Goal: Task Accomplishment & Management: Manage account settings

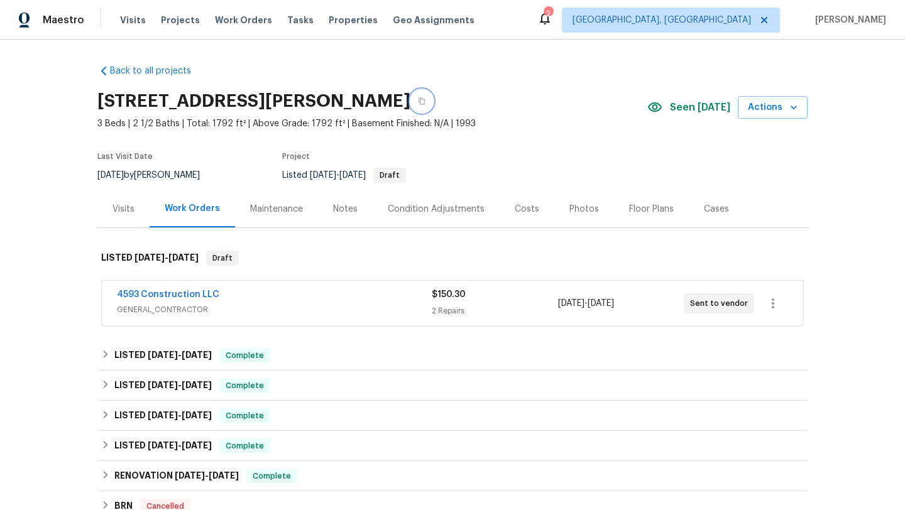
click at [425, 101] on icon "button" at bounding box center [421, 101] width 6 height 7
click at [352, 209] on div "Notes" at bounding box center [345, 209] width 25 height 13
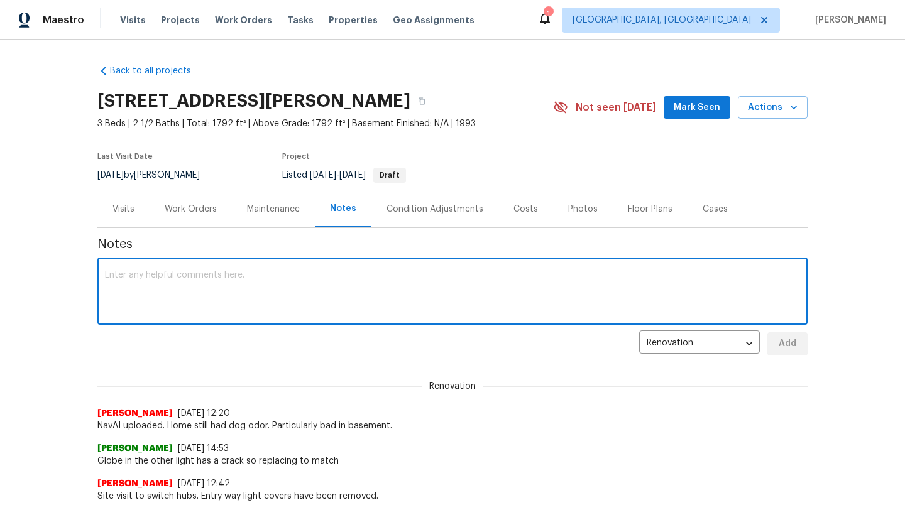
click at [231, 280] on textarea at bounding box center [452, 293] width 695 height 44
paste textarea "HSR-712475"
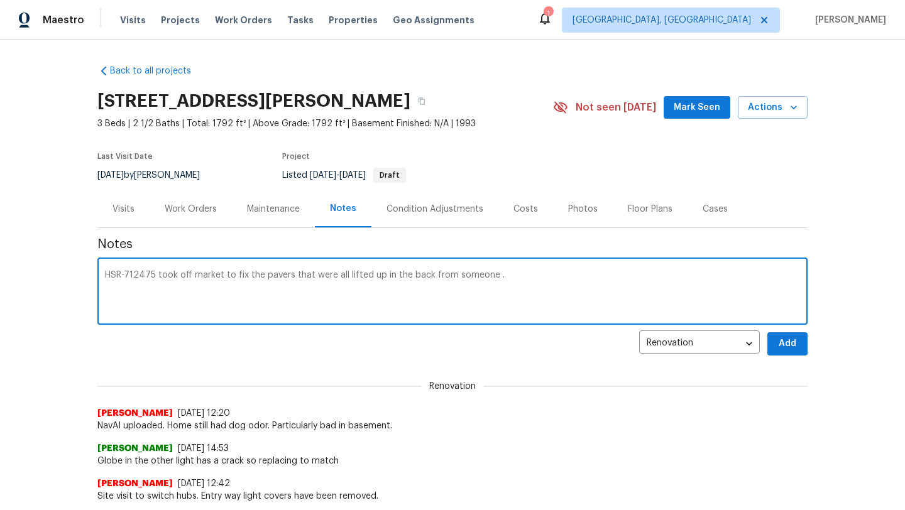
type textarea "HSR-712475 took off market to fix the pavers that were all lifted up in the bac…"
click at [774, 347] on button "Add" at bounding box center [787, 343] width 40 height 23
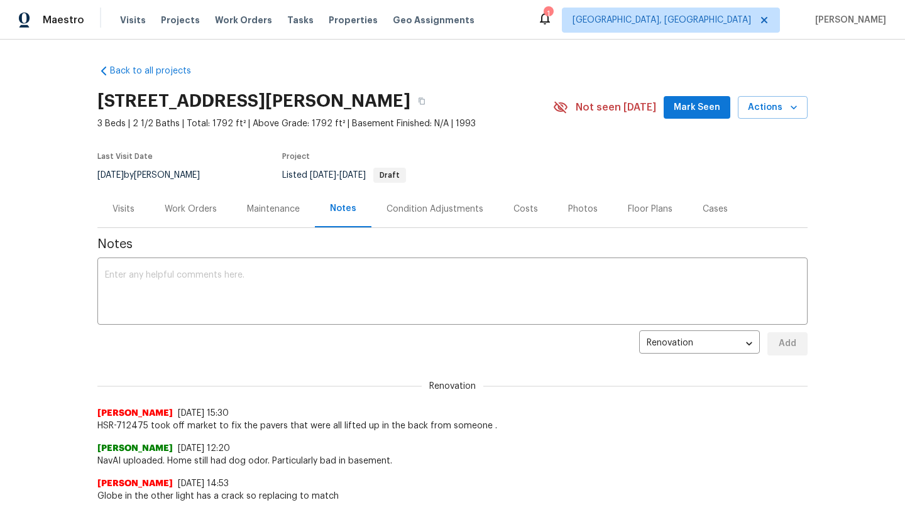
click at [679, 109] on span "Mark Seen" at bounding box center [696, 108] width 46 height 16
click at [195, 204] on div "Work Orders" at bounding box center [191, 209] width 52 height 13
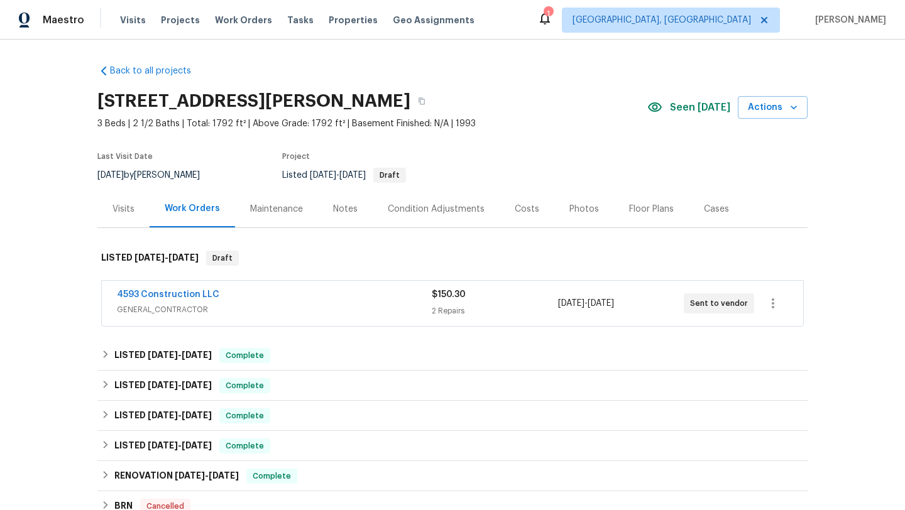
click at [174, 287] on div "4593 Construction LLC GENERAL_CONTRACTOR $150.30 2 Repairs 9/20/2025 - 9/20/202…" at bounding box center [452, 303] width 701 height 45
click at [172, 296] on link "4593 Construction LLC" at bounding box center [168, 294] width 102 height 9
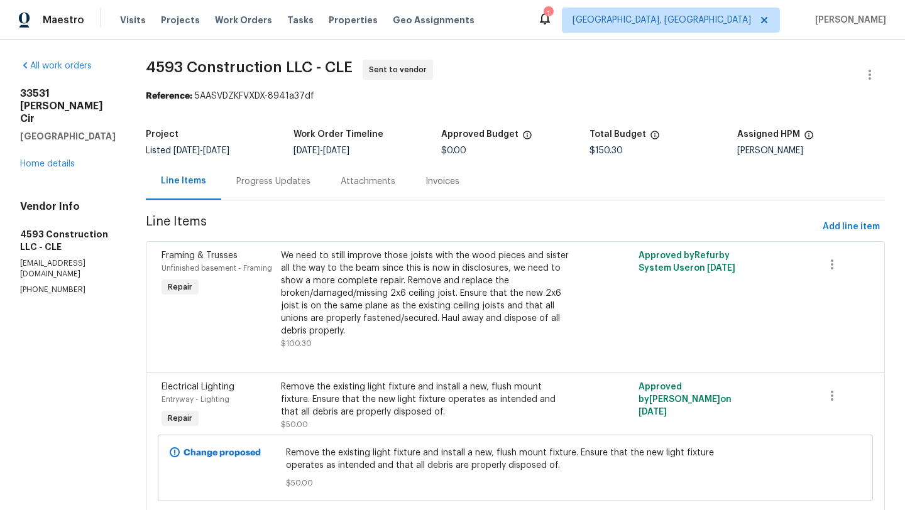
scroll to position [39, 0]
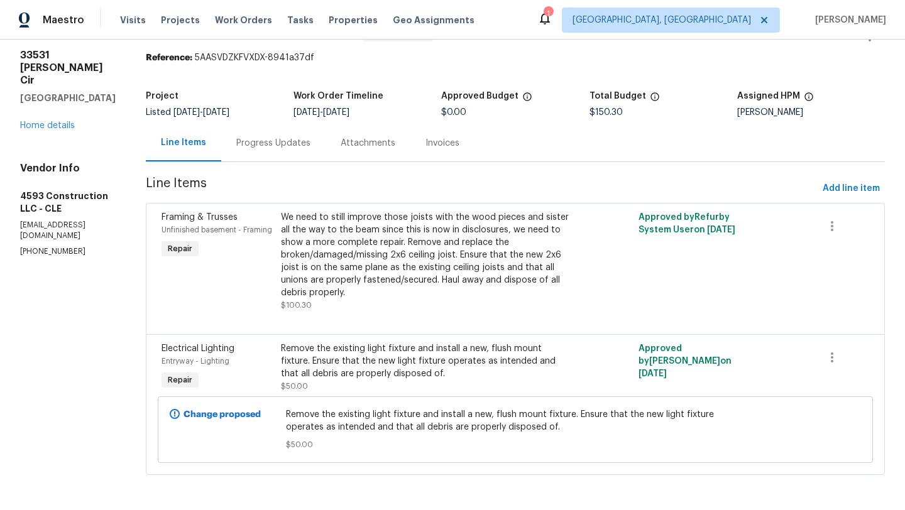
click at [348, 374] on div "Remove the existing light fixture and install a new, flush mount fixture. Ensur…" at bounding box center [426, 361] width 290 height 38
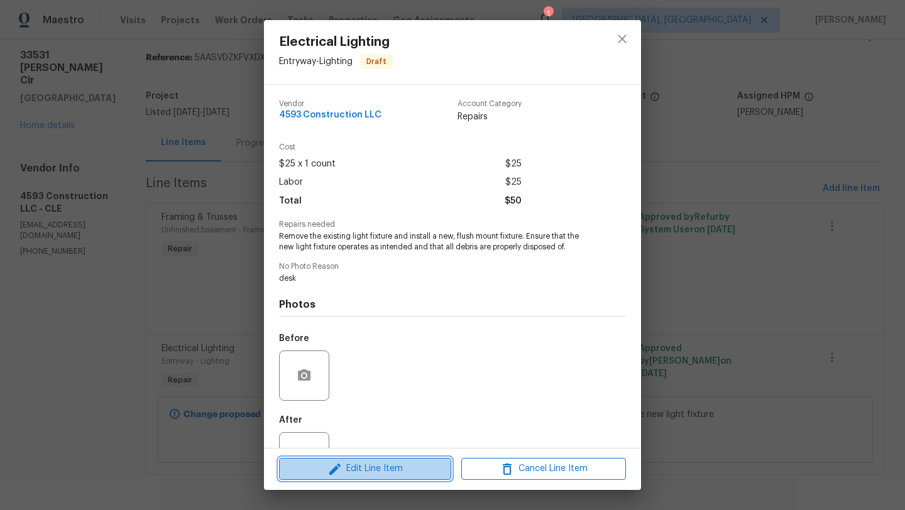
click at [329, 472] on icon "button" at bounding box center [334, 469] width 15 height 15
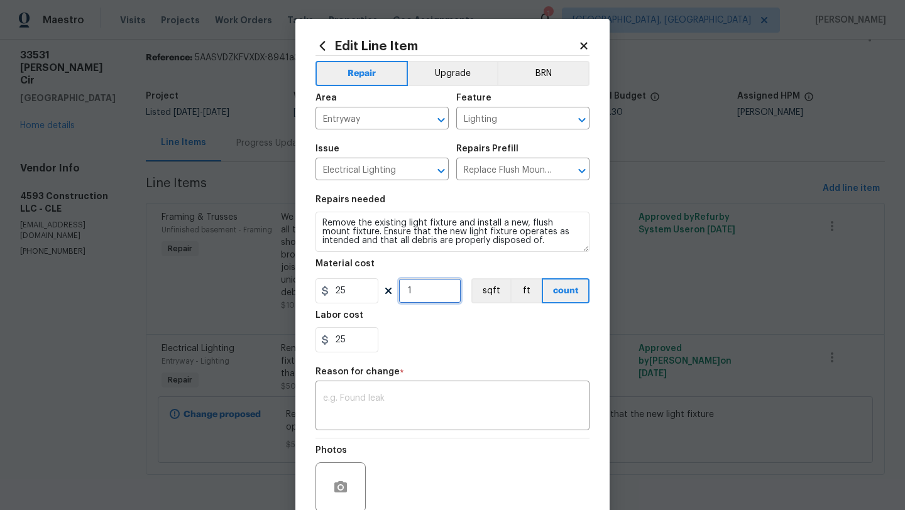
drag, startPoint x: 422, startPoint y: 288, endPoint x: 405, endPoint y: 288, distance: 16.3
click at [405, 288] on input "1" at bounding box center [429, 290] width 63 height 25
type input "2"
drag, startPoint x: 350, startPoint y: 337, endPoint x: 328, endPoint y: 337, distance: 22.0
click at [328, 337] on div "25" at bounding box center [346, 339] width 63 height 25
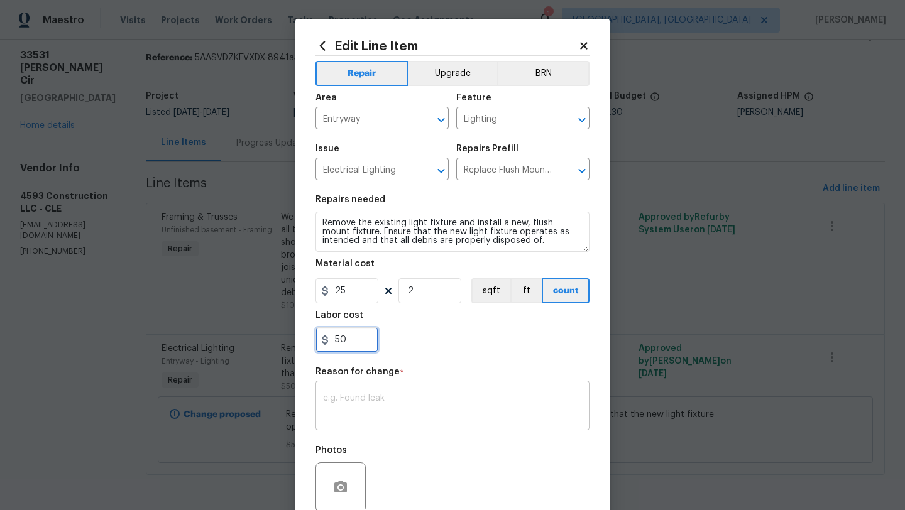
type input "50"
click at [362, 408] on textarea at bounding box center [452, 407] width 259 height 26
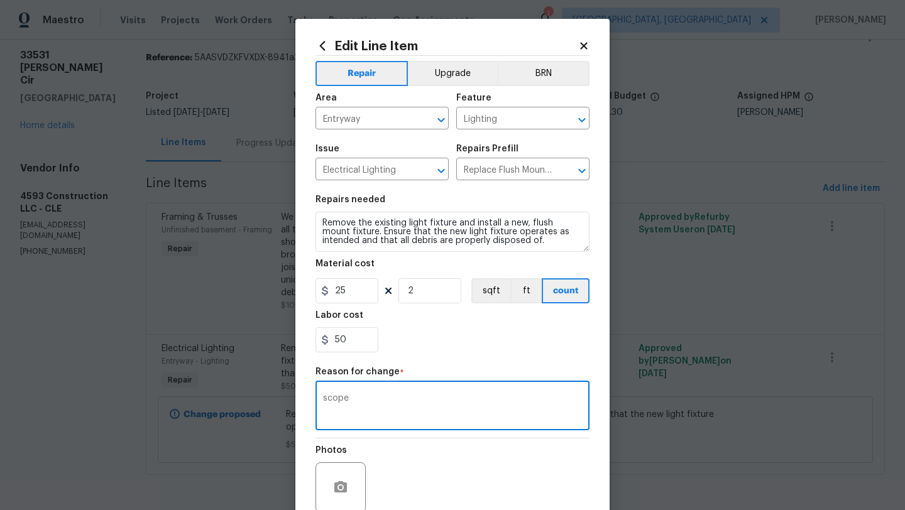
type textarea "scope"
click at [456, 224] on textarea "Remove the existing light fixture and install a new, flush mount fixture. Ensur…" at bounding box center [452, 232] width 274 height 40
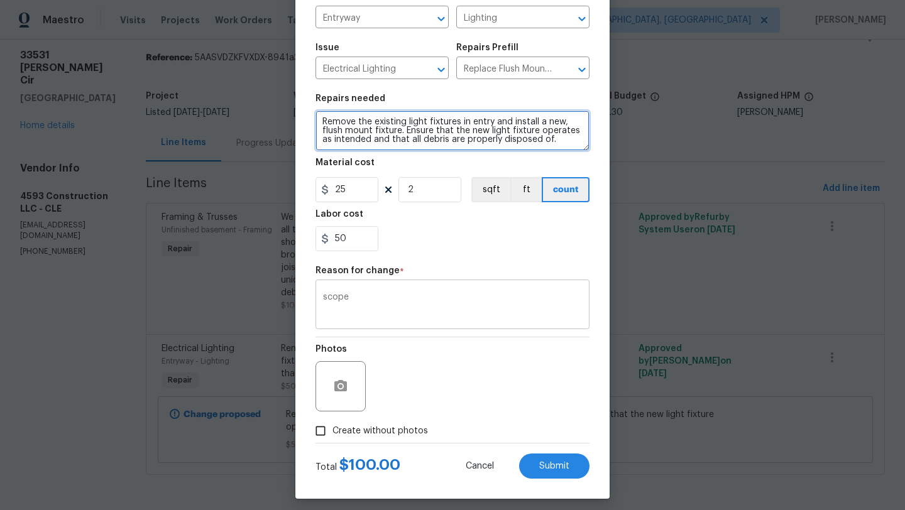
scroll to position [107, 0]
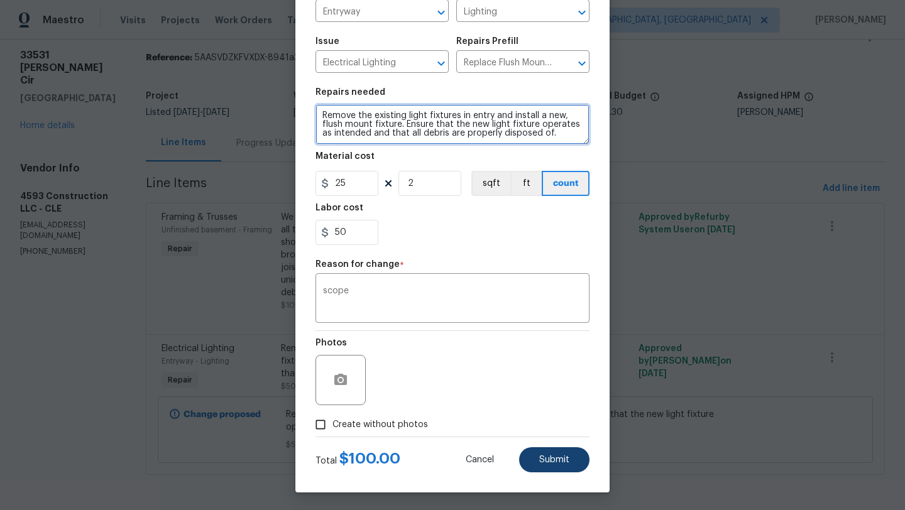
type textarea "Remove the existing light fixtures in entry and install a new, flush mount fixt…"
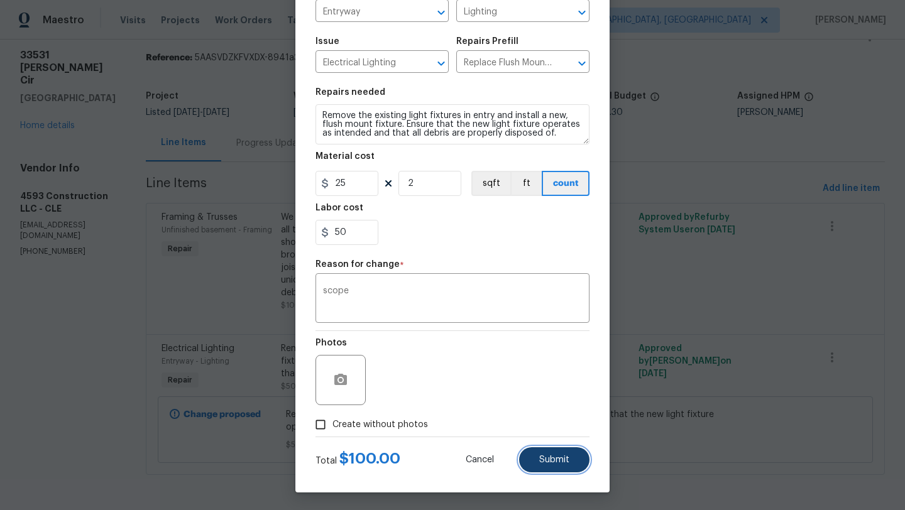
click at [546, 458] on span "Submit" at bounding box center [554, 459] width 30 height 9
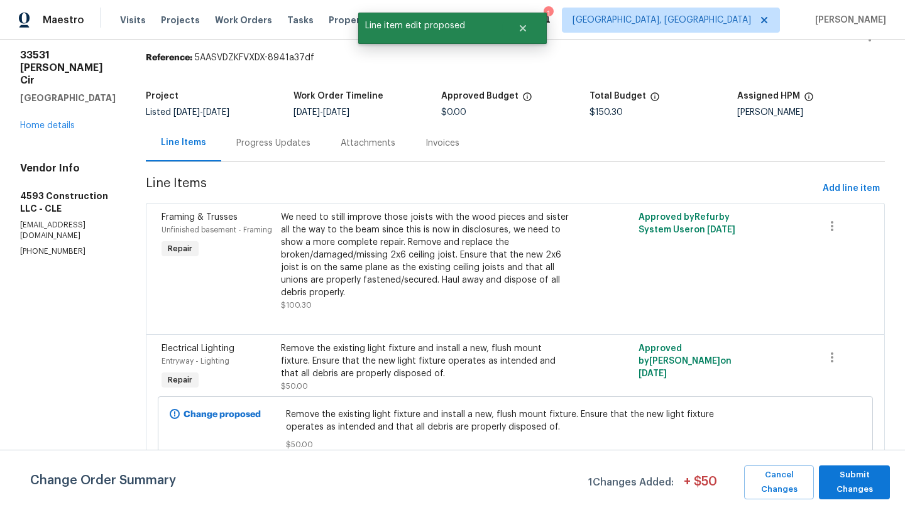
scroll to position [0, 0]
click at [854, 480] on span "Submit Changes" at bounding box center [854, 482] width 58 height 29
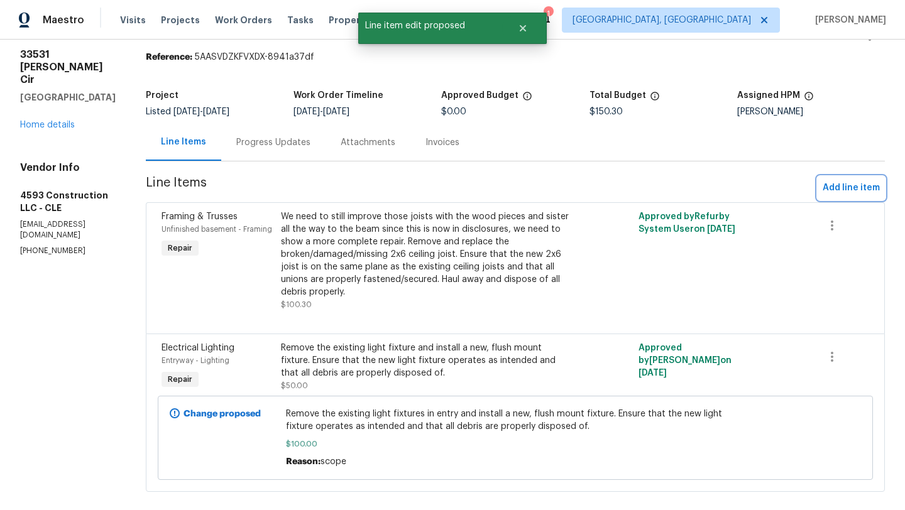
click at [831, 187] on span "Add line item" at bounding box center [850, 188] width 57 height 16
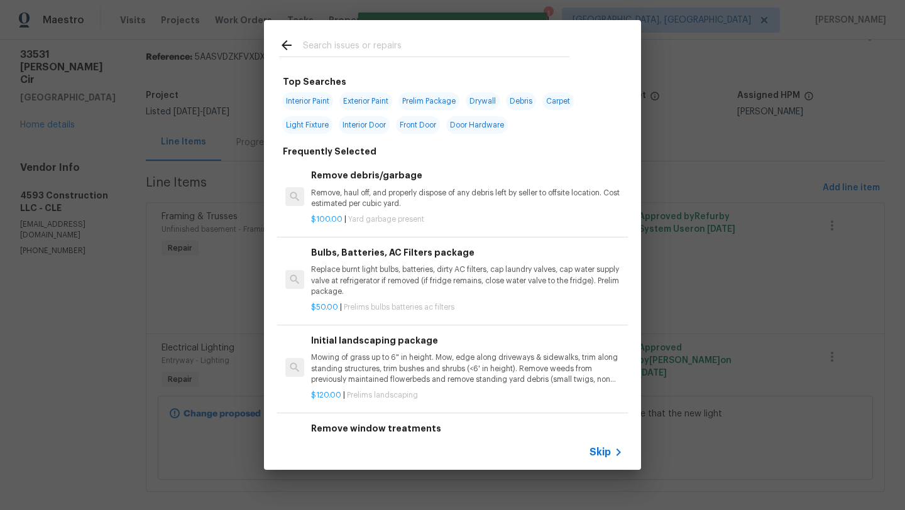
click at [324, 43] on input "text" at bounding box center [436, 47] width 266 height 19
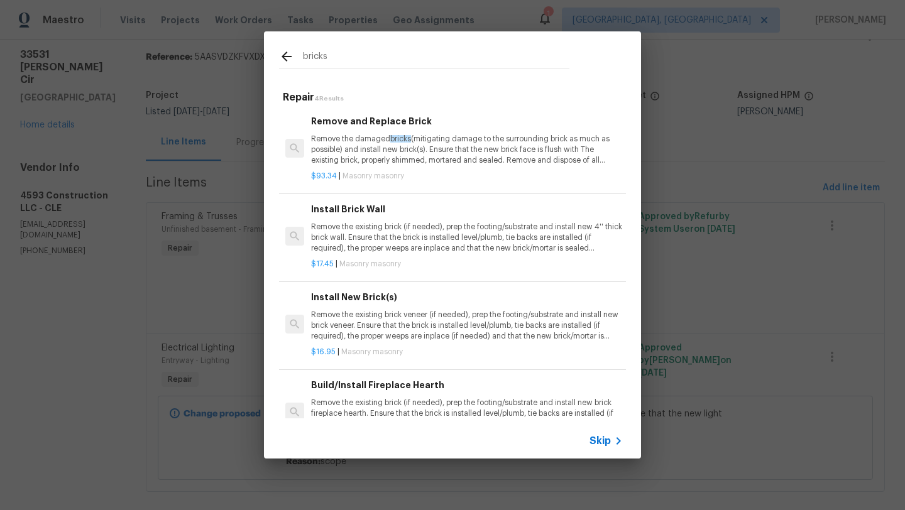
type input "bricks"
click at [327, 335] on p "Remove the existing brick veneer (if needed), prep the footing/substrate and in…" at bounding box center [467, 326] width 312 height 32
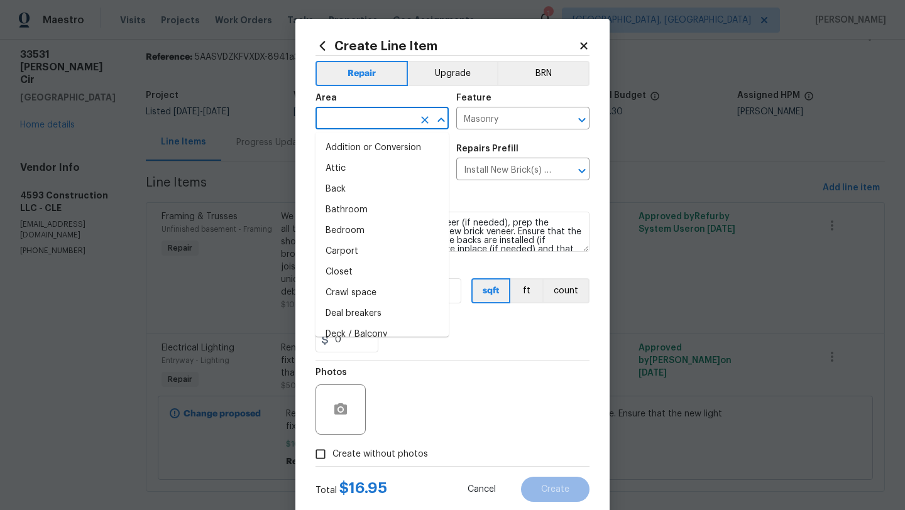
click at [359, 121] on input "text" at bounding box center [364, 119] width 98 height 19
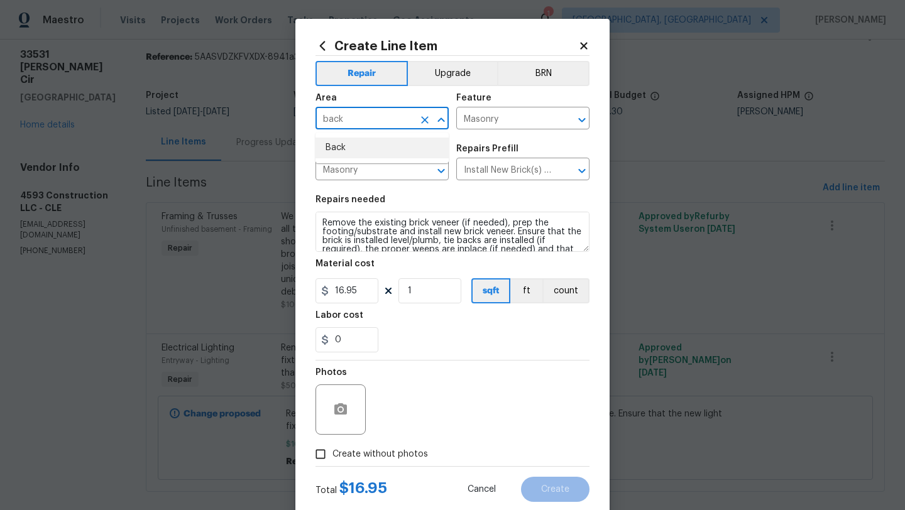
click at [362, 145] on li "Back" at bounding box center [381, 148] width 133 height 21
type input "Back"
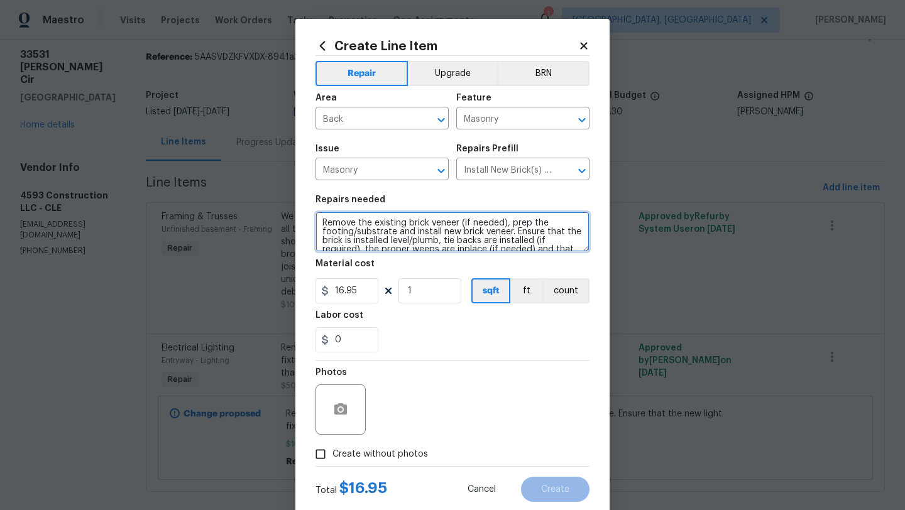
click at [318, 223] on textarea "Remove the existing brick veneer (if needed), prep the footing/substrate and in…" at bounding box center [452, 232] width 274 height 40
type textarea "Back porch there are lifted bricks Power Lock them down and in place any loose …"
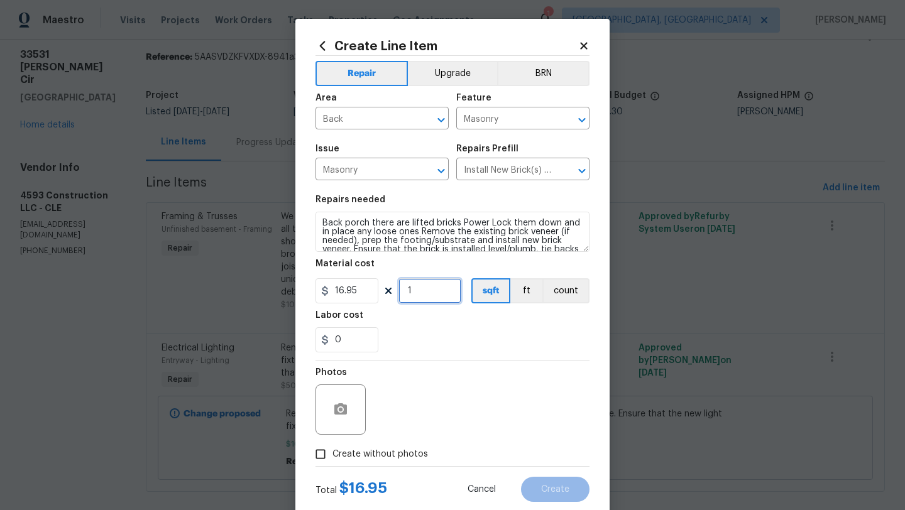
drag, startPoint x: 416, startPoint y: 295, endPoint x: 400, endPoint y: 291, distance: 16.0
click at [400, 291] on input "1" at bounding box center [429, 290] width 63 height 25
type input "10"
click at [346, 340] on input "0" at bounding box center [346, 339] width 63 height 25
type input "0.5"
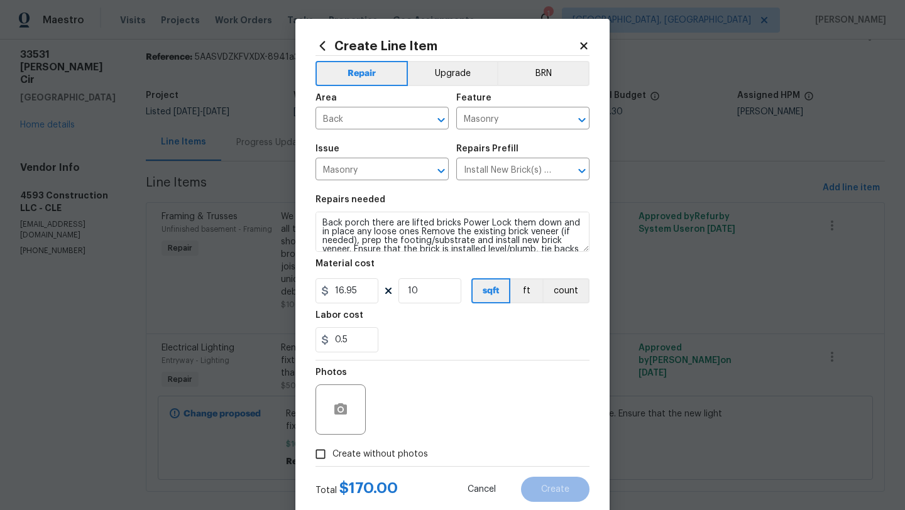
click at [451, 381] on div "Photos" at bounding box center [452, 402] width 274 height 82
click at [320, 457] on input "Create without photos" at bounding box center [320, 454] width 24 height 24
checkbox input "true"
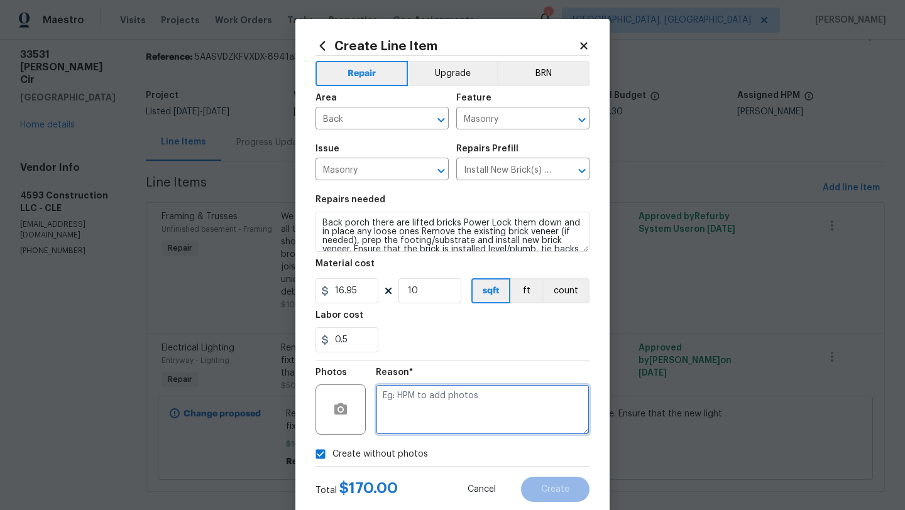
click at [442, 420] on textarea at bounding box center [483, 409] width 214 height 50
type textarea "desk"
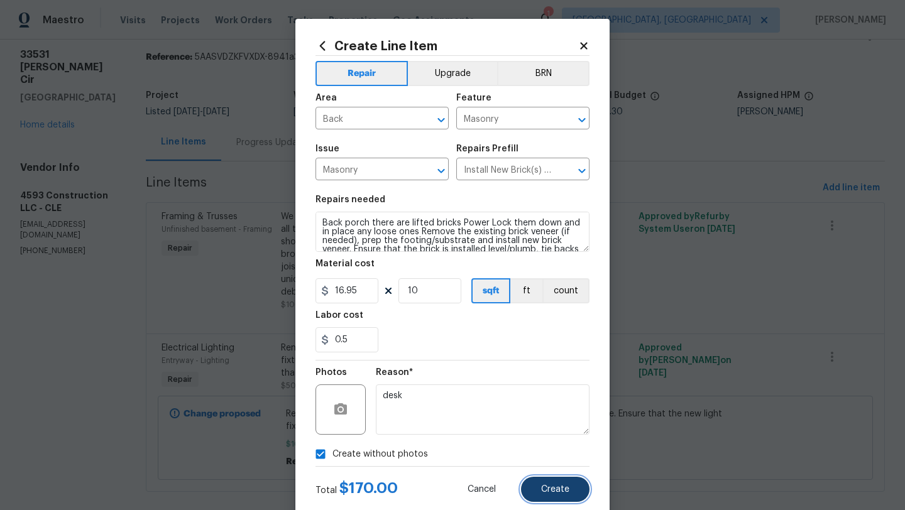
click at [547, 491] on span "Create" at bounding box center [555, 489] width 28 height 9
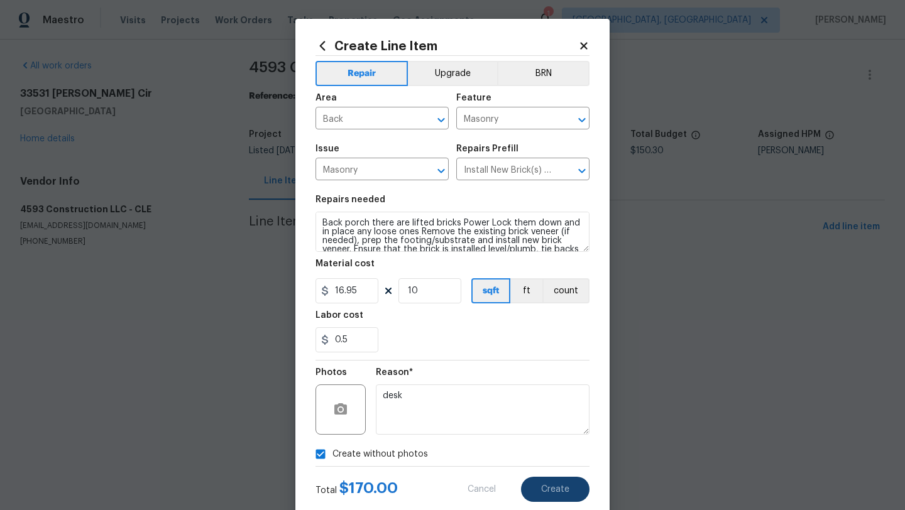
type input "0"
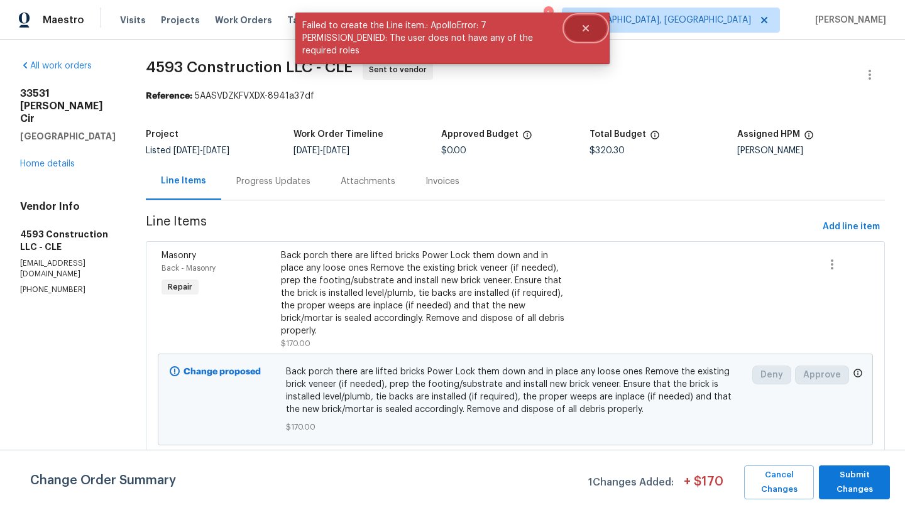
click at [589, 28] on icon "Close" at bounding box center [585, 28] width 10 height 10
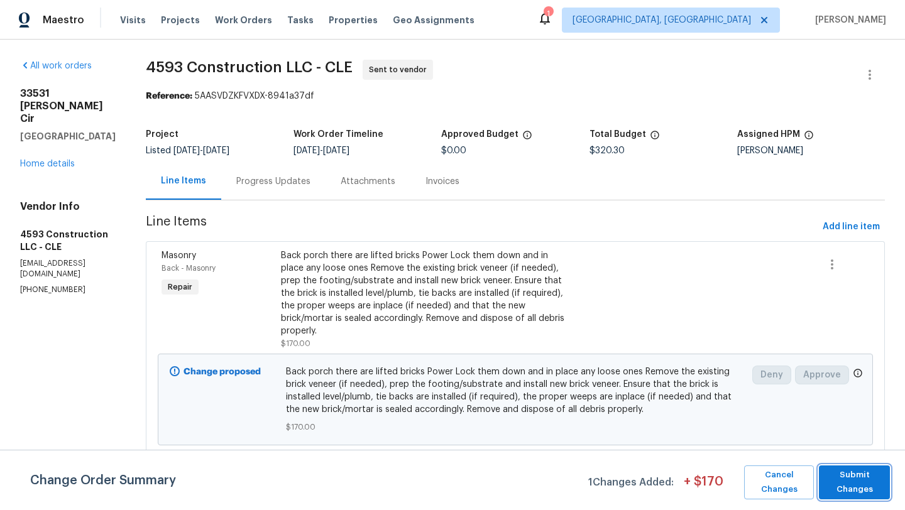
click at [841, 484] on span "Submit Changes" at bounding box center [854, 482] width 58 height 29
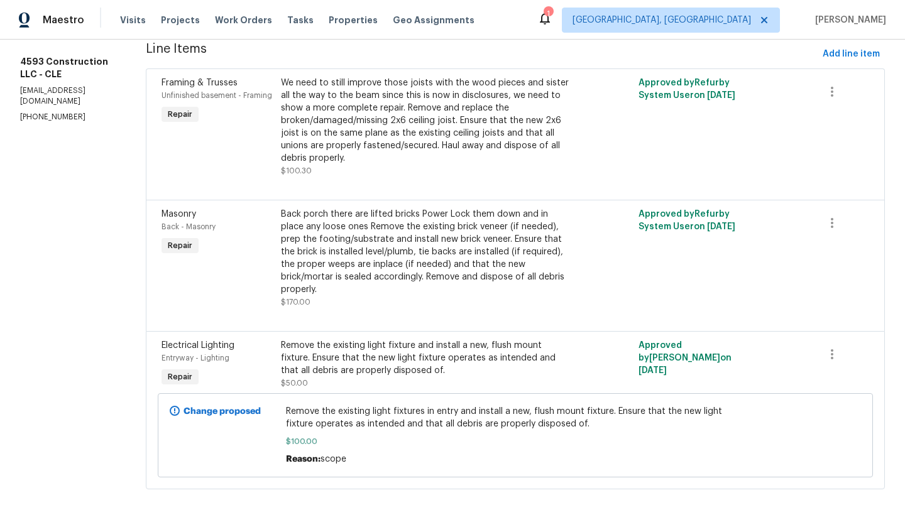
scroll to position [169, 0]
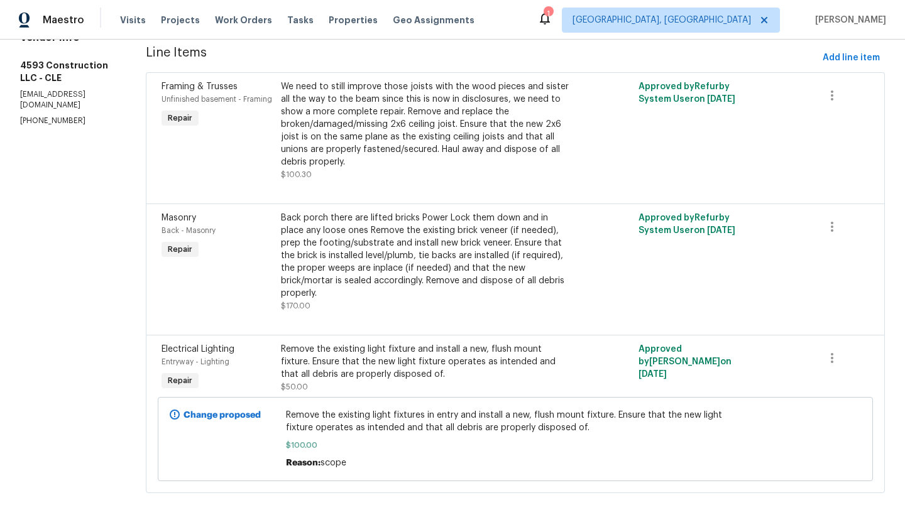
click at [377, 368] on div "Remove the existing light fixture and install a new, flush mount fixture. Ensur…" at bounding box center [426, 362] width 290 height 38
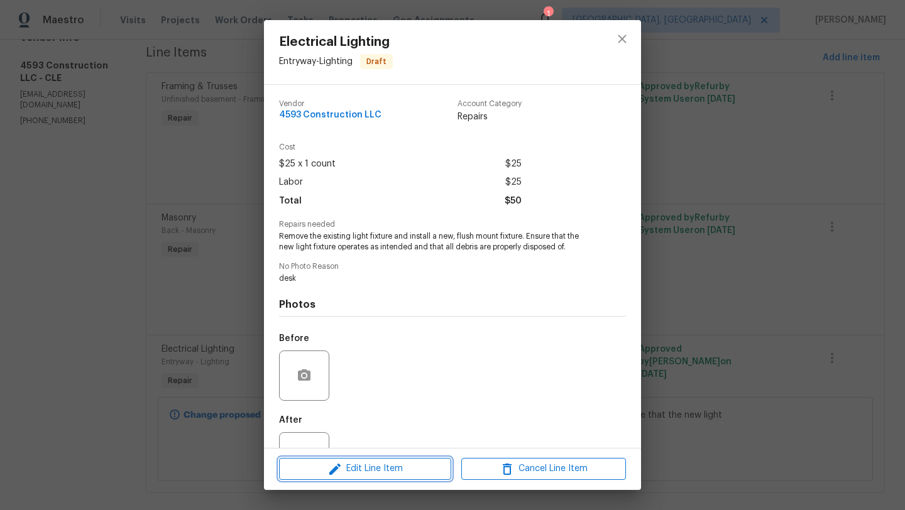
click at [340, 466] on icon "button" at bounding box center [334, 469] width 15 height 15
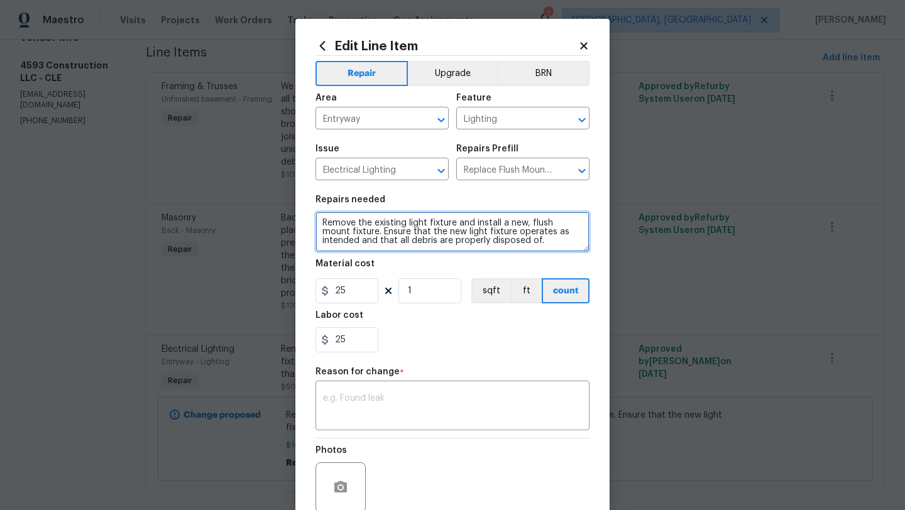
click at [522, 252] on textarea "Remove the existing light fixture and install a new, flush mount fixture. Ensur…" at bounding box center [452, 232] width 274 height 40
type textarea "Remove the existing light fixture and install a new, flush mount fixture. Ensur…"
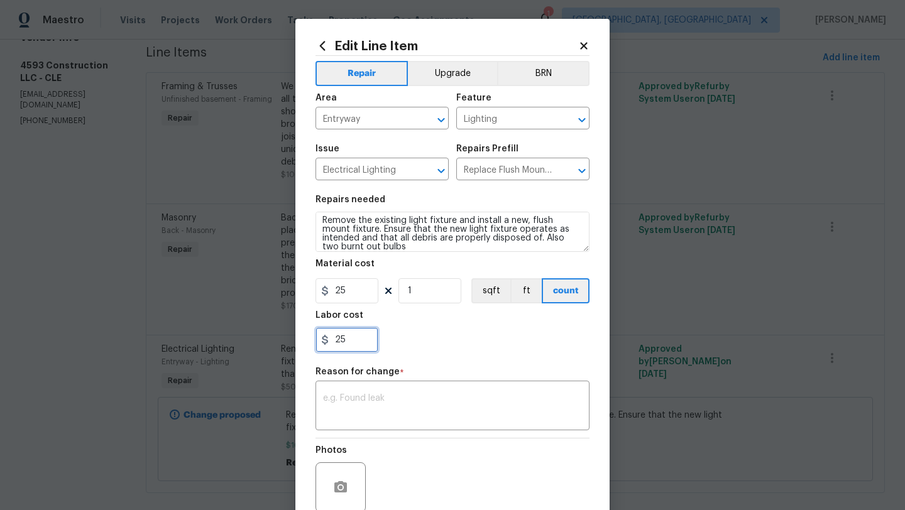
click at [340, 340] on input "25" at bounding box center [346, 339] width 63 height 25
type input "35"
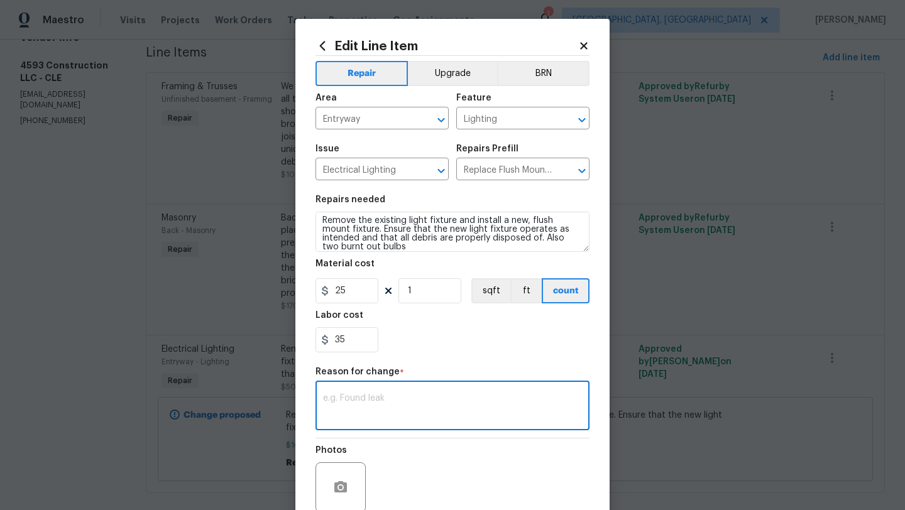
click at [397, 402] on textarea at bounding box center [452, 407] width 259 height 26
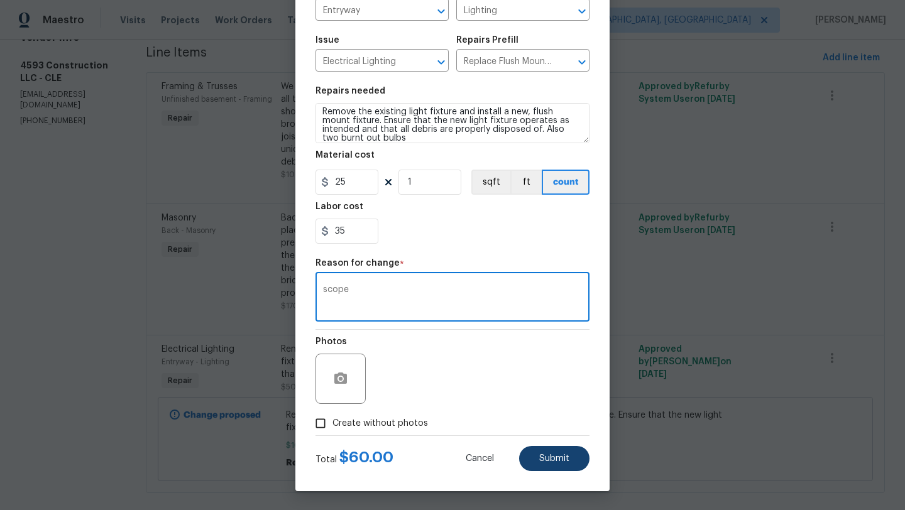
type textarea "scope"
click at [564, 454] on span "Submit" at bounding box center [554, 458] width 30 height 9
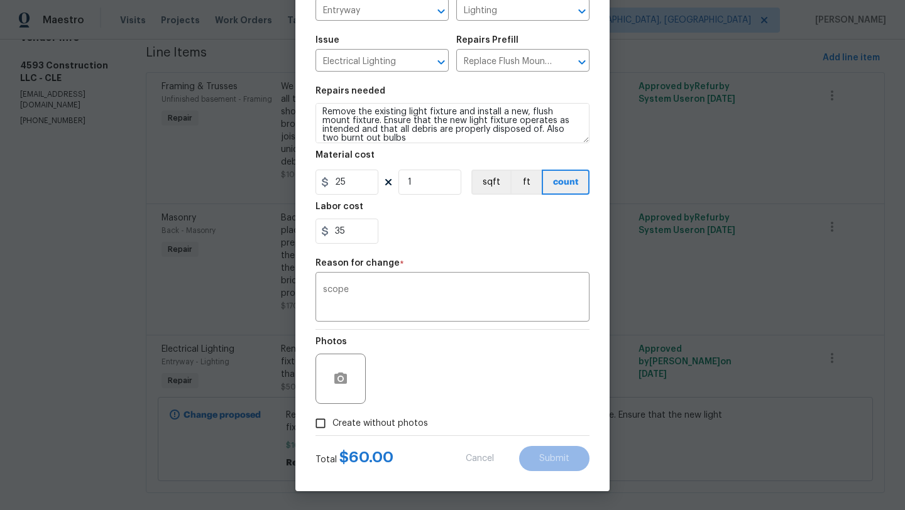
type textarea "Remove the existing light fixture and install a new, flush mount fixture. Ensur…"
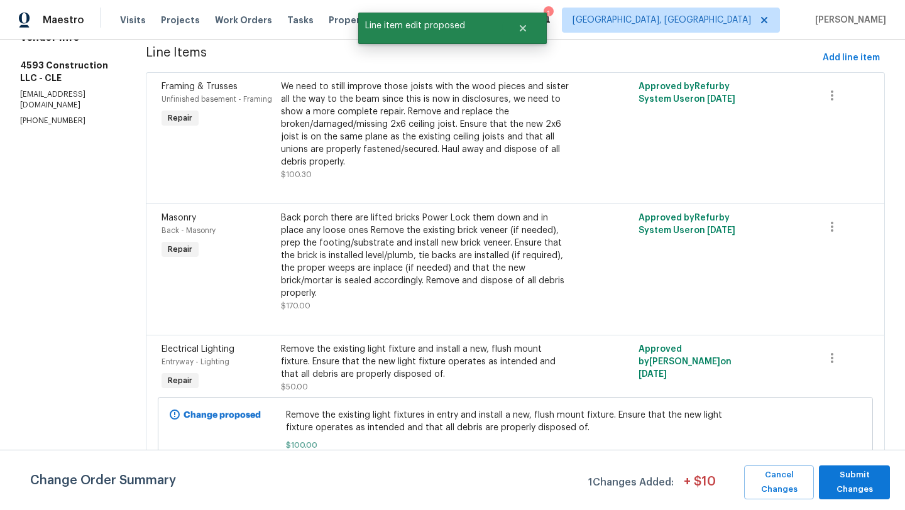
scroll to position [0, 0]
click at [787, 479] on span "Cancel Changes" at bounding box center [778, 482] width 57 height 29
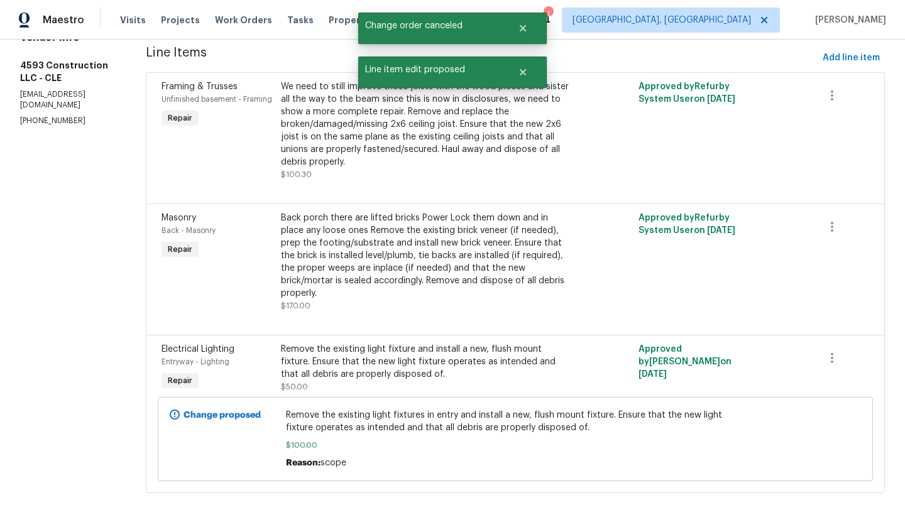
click at [384, 364] on div "Remove the existing light fixture and install a new, flush mount fixture. Ensur…" at bounding box center [426, 362] width 290 height 38
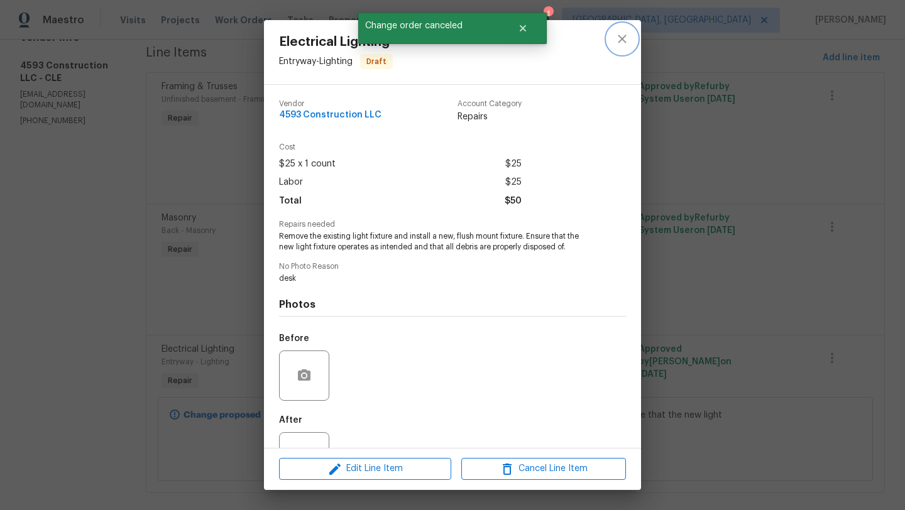
click at [623, 38] on icon "close" at bounding box center [621, 38] width 15 height 15
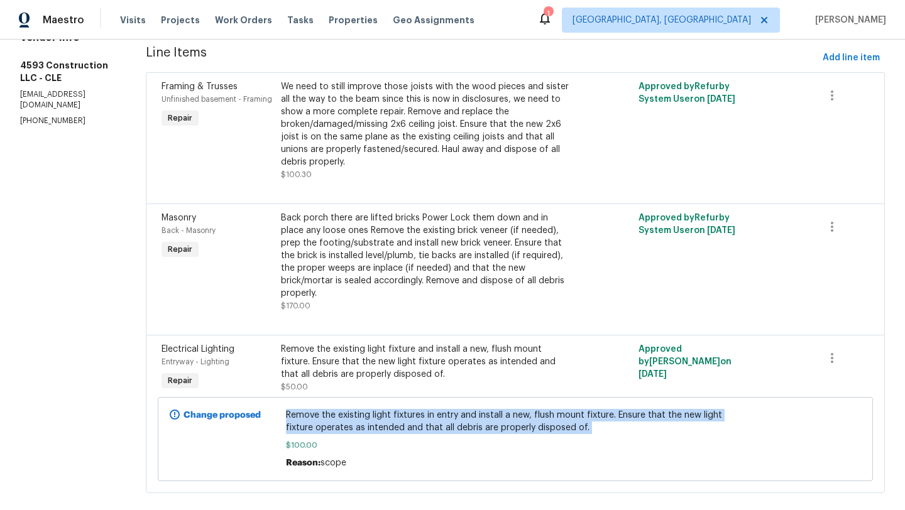
drag, startPoint x: 298, startPoint y: 417, endPoint x: 411, endPoint y: 435, distance: 115.2
click at [411, 435] on div "Remove the existing light fixtures in entry and install a new, flush mount fixt…" at bounding box center [515, 439] width 458 height 60
copy span "Remove the existing light fixtures in entry and install a new, flush mount fixt…"
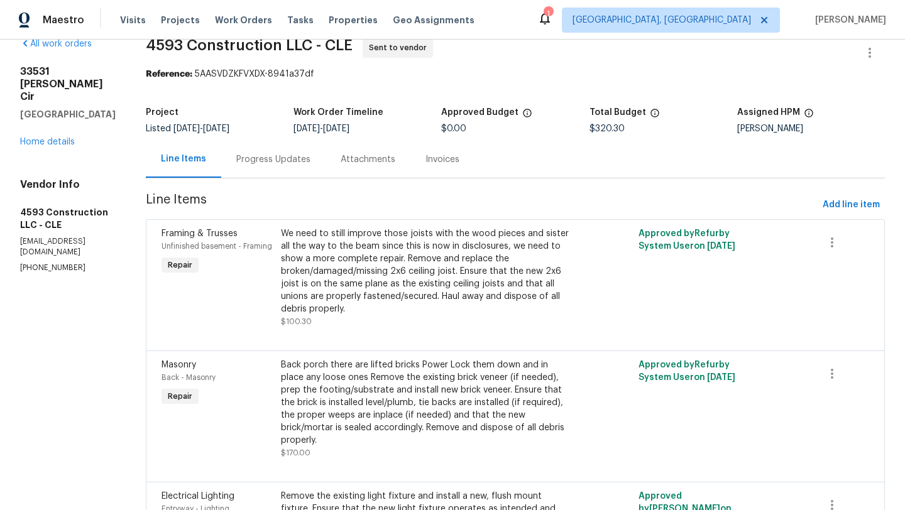
scroll to position [60, 0]
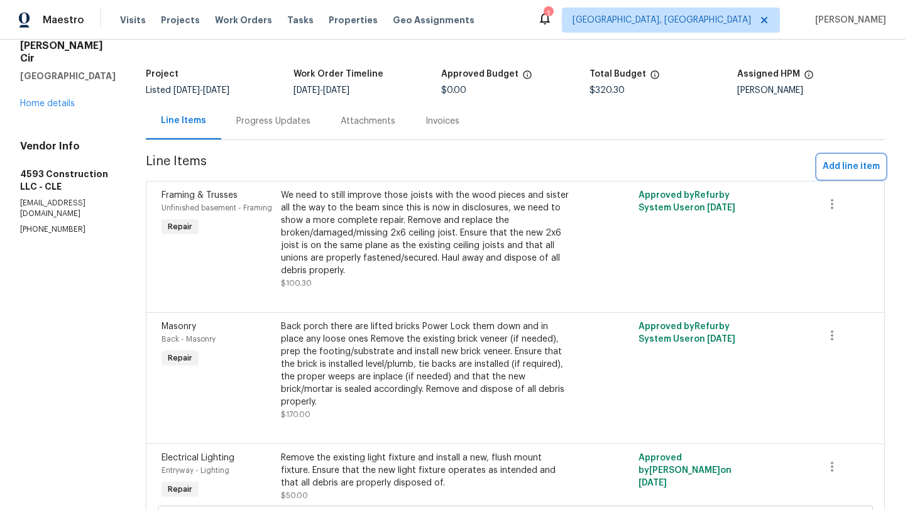
click at [830, 163] on span "Add line item" at bounding box center [850, 167] width 57 height 16
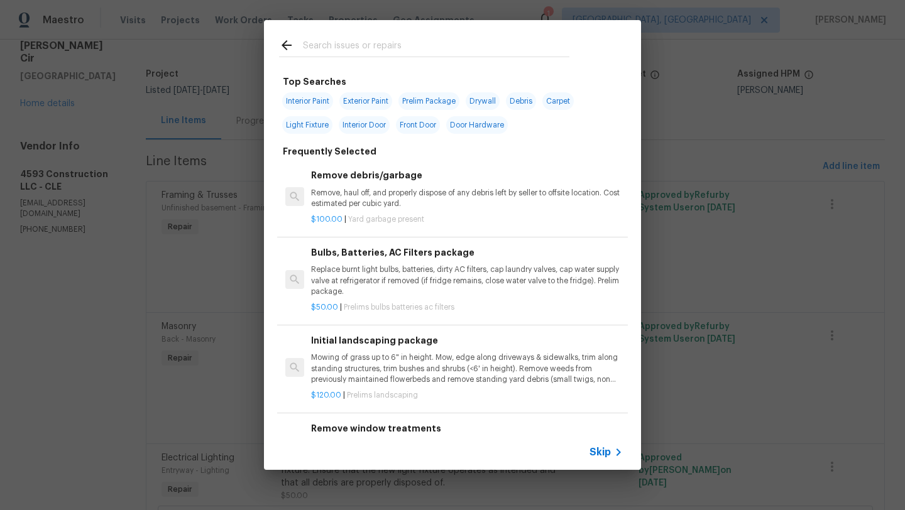
click at [347, 44] on input "text" at bounding box center [436, 47] width 266 height 19
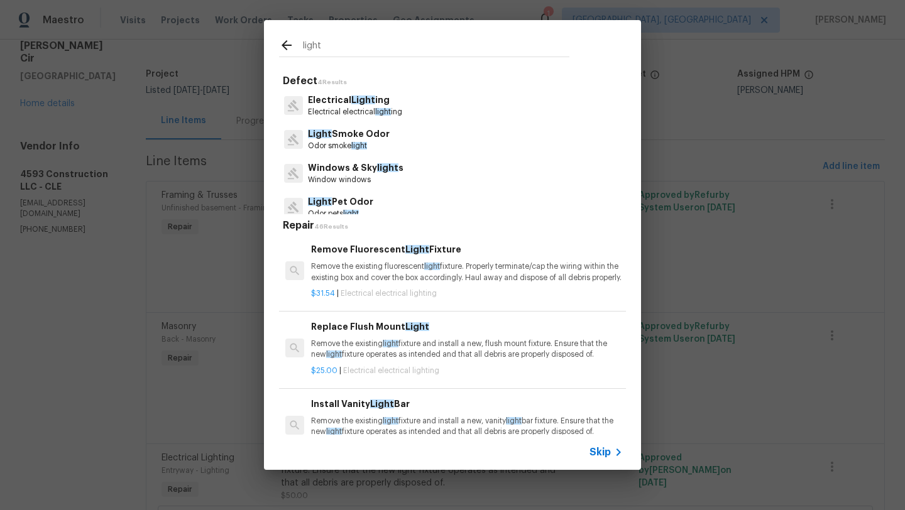
type input "light"
click at [396, 360] on p "Remove the existing light fixture and install a new, flush mount fixture. Ensur…" at bounding box center [467, 349] width 312 height 21
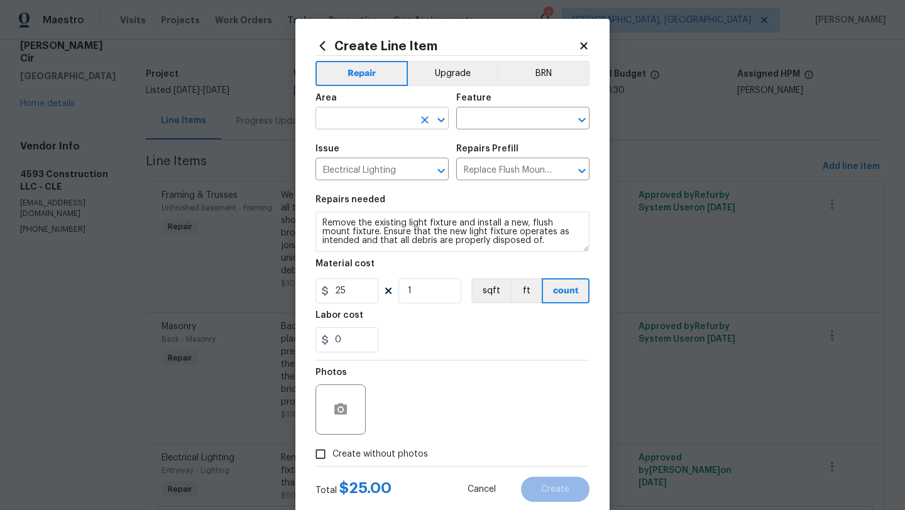
click at [349, 117] on input "text" at bounding box center [364, 119] width 98 height 19
click at [363, 148] on li "Front" at bounding box center [381, 148] width 133 height 21
type input "Front"
click at [521, 118] on input "text" at bounding box center [505, 119] width 98 height 19
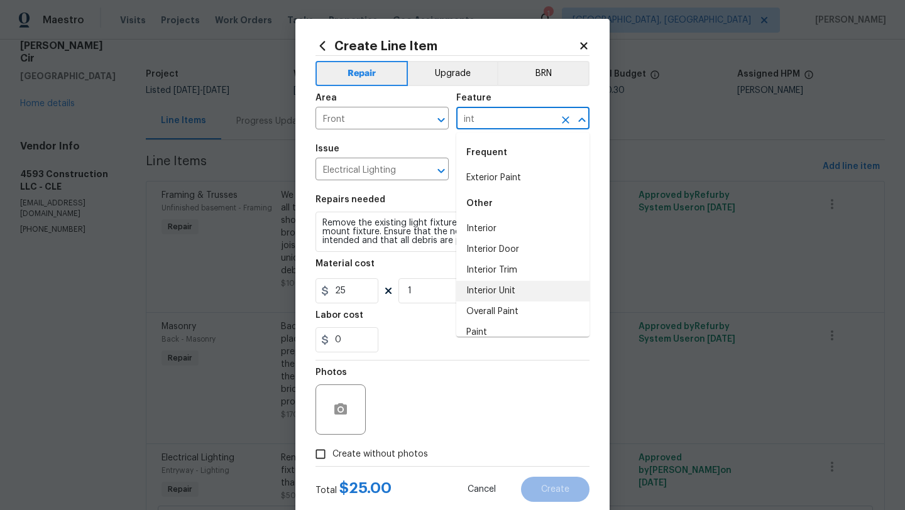
click at [487, 291] on li "Interior Unit" at bounding box center [522, 291] width 133 height 21
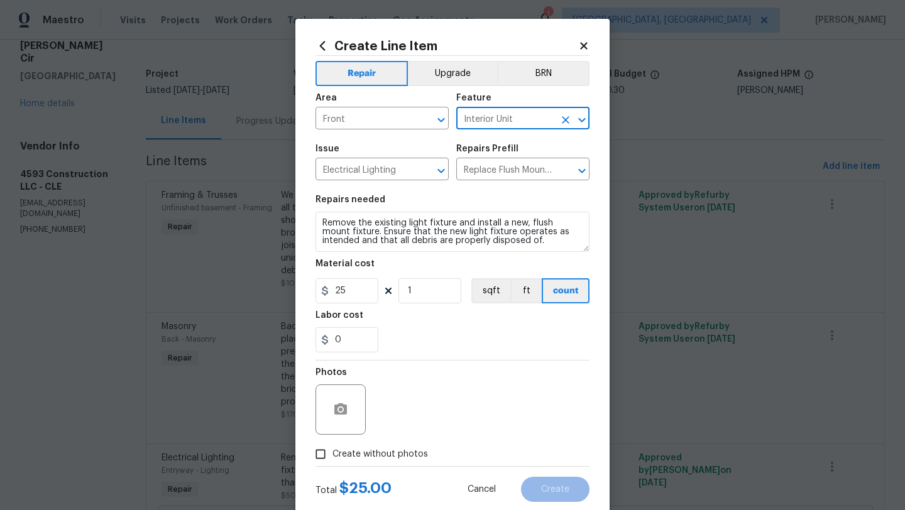
type input "Interior Unit"
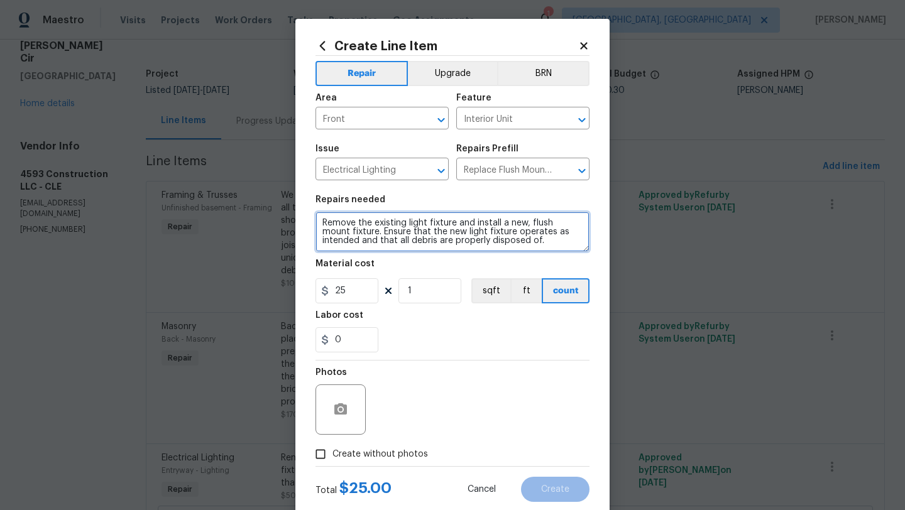
click at [455, 222] on textarea "Remove the existing light fixture and install a new, flush mount fixture. Ensur…" at bounding box center [452, 232] width 274 height 40
type textarea "Remove the existing light fixtures and install a new, flush mount fixture. Ensu…"
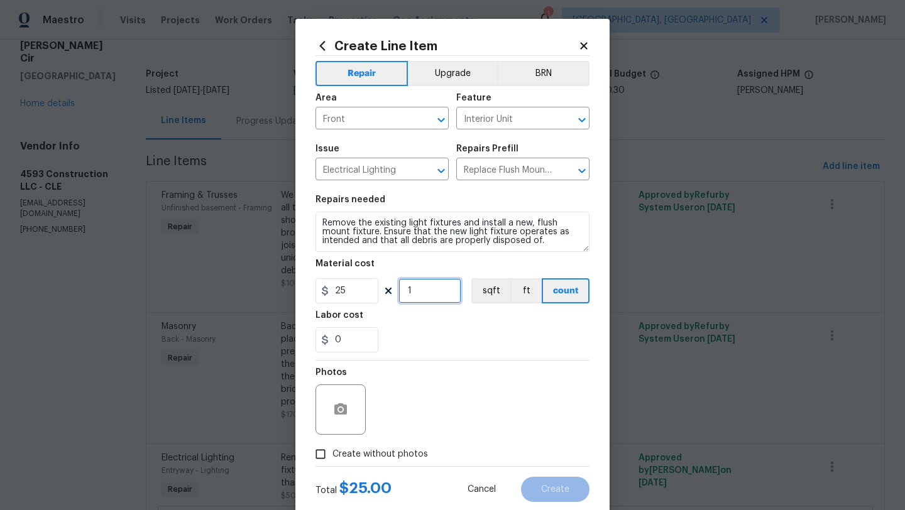
drag, startPoint x: 427, startPoint y: 288, endPoint x: 392, endPoint y: 286, distance: 34.6
click at [391, 286] on div "25 1 sqft ft count" at bounding box center [452, 290] width 274 height 25
type input "2"
drag, startPoint x: 352, startPoint y: 339, endPoint x: 318, endPoint y: 337, distance: 34.6
click at [318, 337] on input "0" at bounding box center [346, 339] width 63 height 25
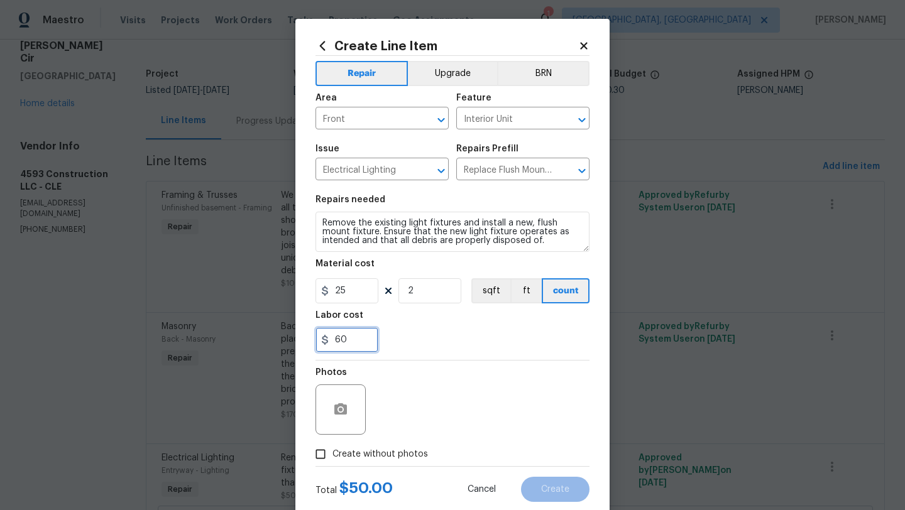
type input "60"
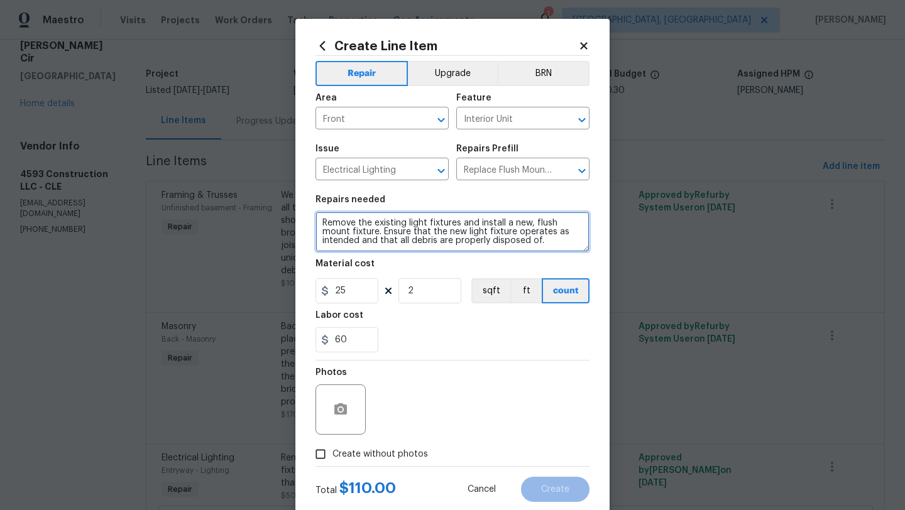
click at [320, 219] on textarea "Remove the existing light fixtures and install a new, flush mount fixture. Ensu…" at bounding box center [452, 232] width 274 height 40
click at [543, 244] on textarea "Entry Remove the existing light fixtures and install a new, flush mount fixture…" at bounding box center [452, 232] width 274 height 40
type textarea "Entry Remove the existing light fixtures and install a new, flush mount fixture…"
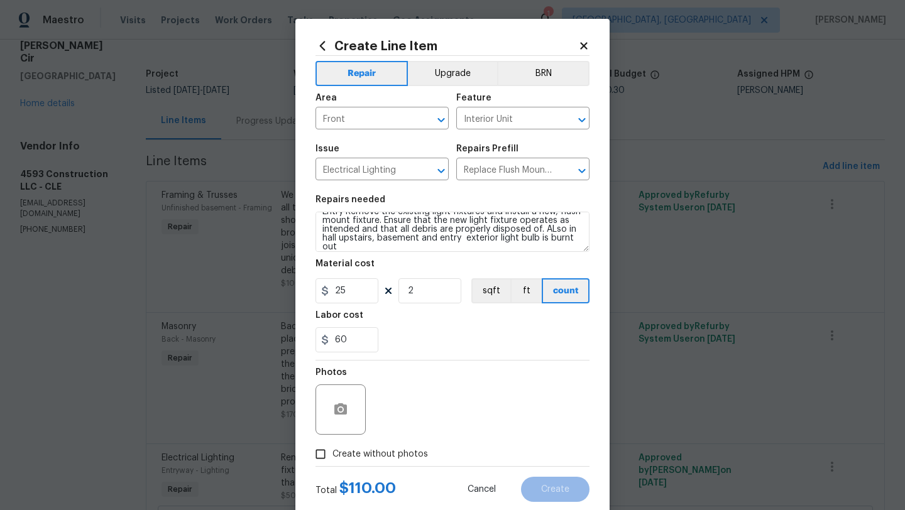
click at [322, 457] on input "Create without photos" at bounding box center [320, 454] width 24 height 24
checkbox input "true"
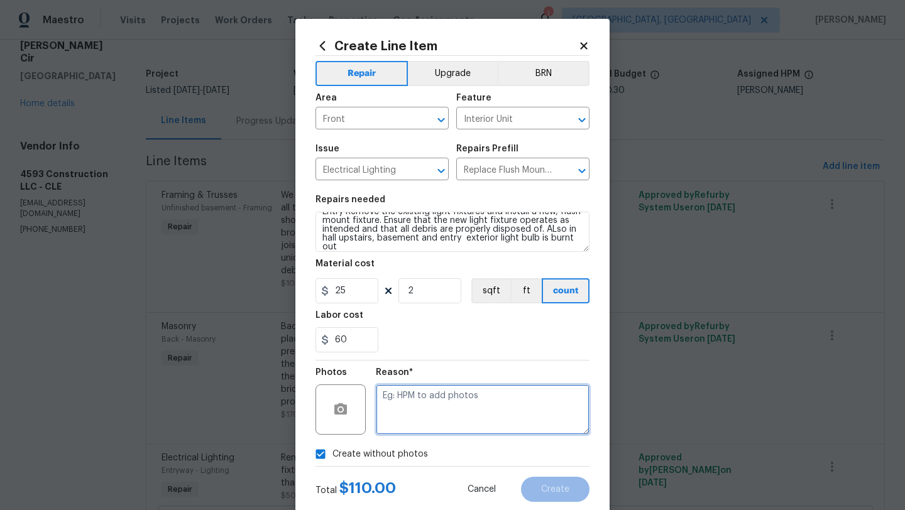
click at [462, 423] on textarea at bounding box center [483, 409] width 214 height 50
type textarea "desk"
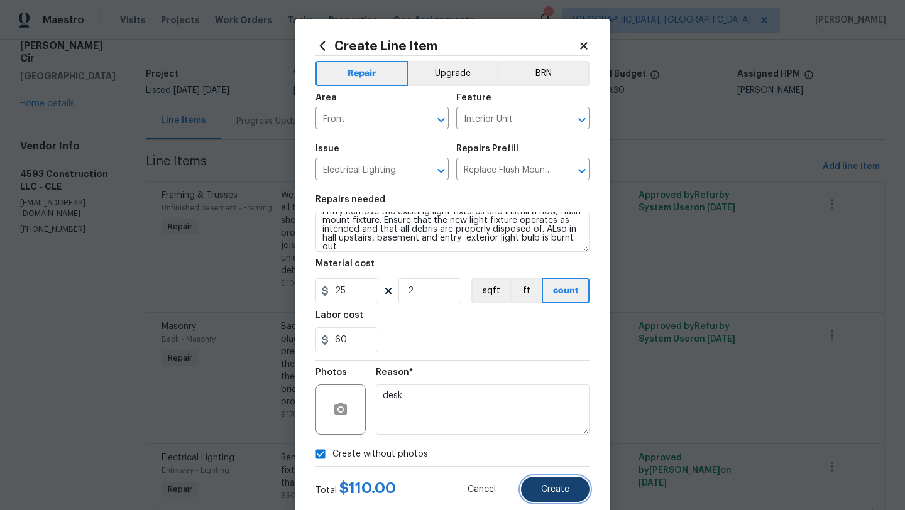
click at [567, 488] on span "Create" at bounding box center [555, 489] width 28 height 9
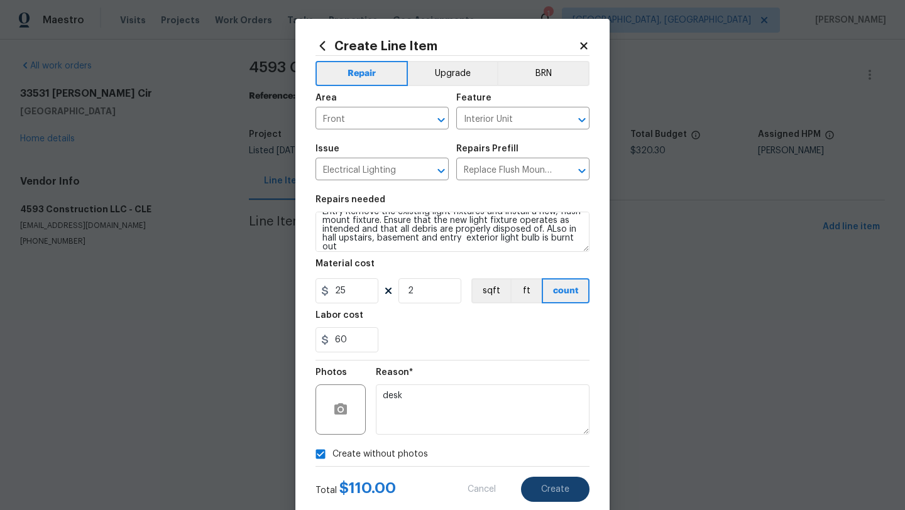
scroll to position [0, 0]
type input "0"
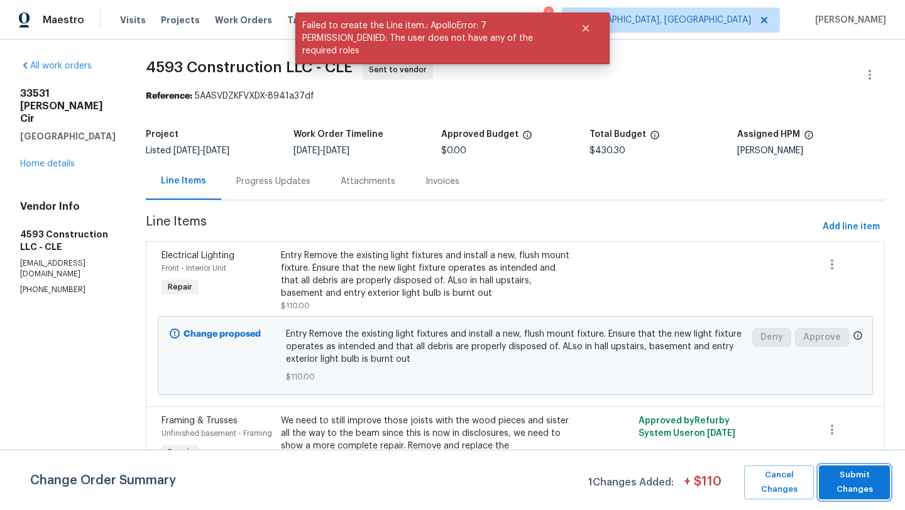
click at [848, 481] on span "Submit Changes" at bounding box center [854, 482] width 58 height 29
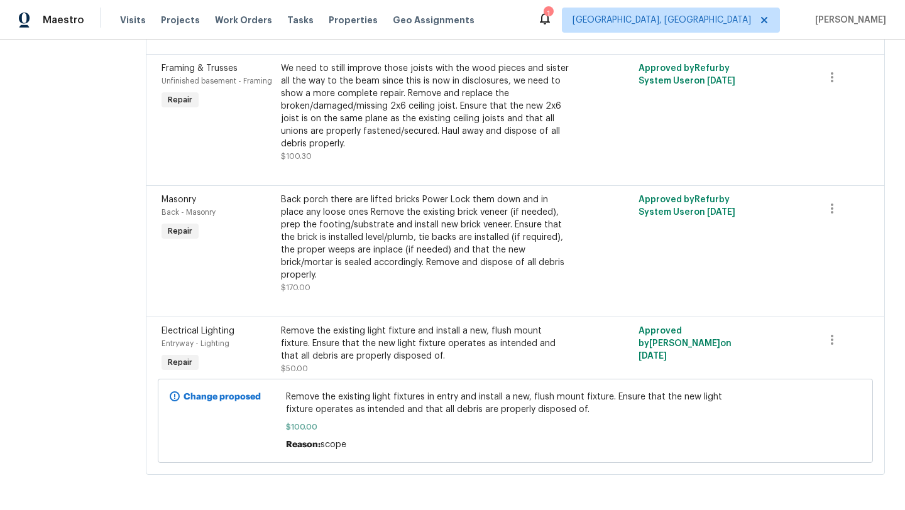
scroll to position [282, 0]
click at [834, 340] on icon "button" at bounding box center [831, 339] width 15 height 15
click at [834, 340] on li "Cancel" at bounding box center [842, 339] width 48 height 21
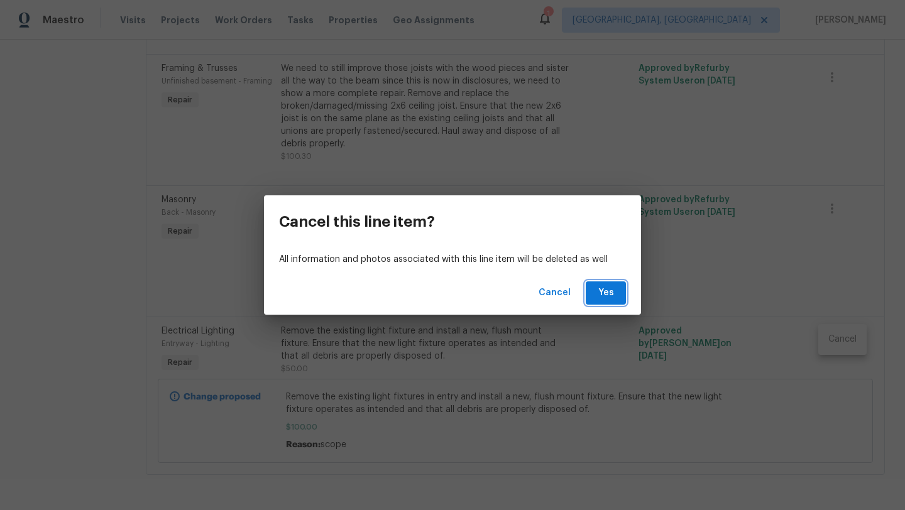
click at [621, 292] on button "Yes" at bounding box center [606, 292] width 40 height 23
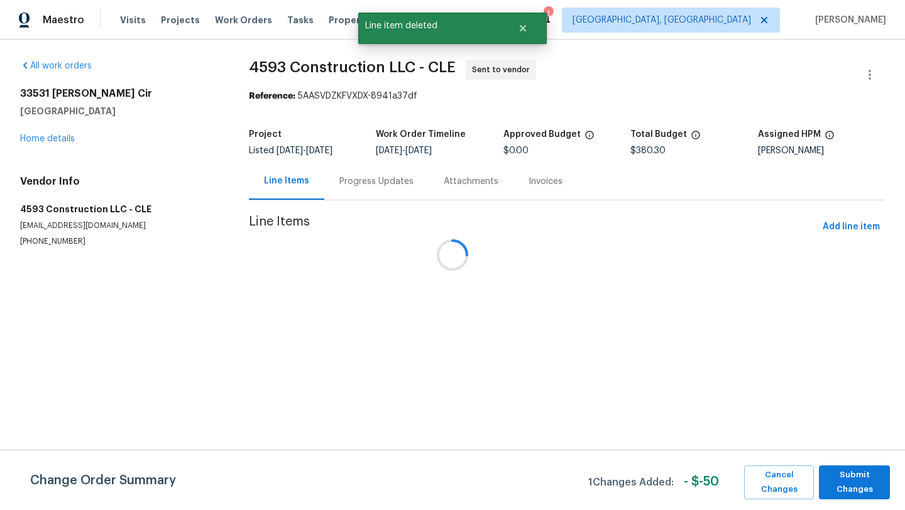
scroll to position [0, 0]
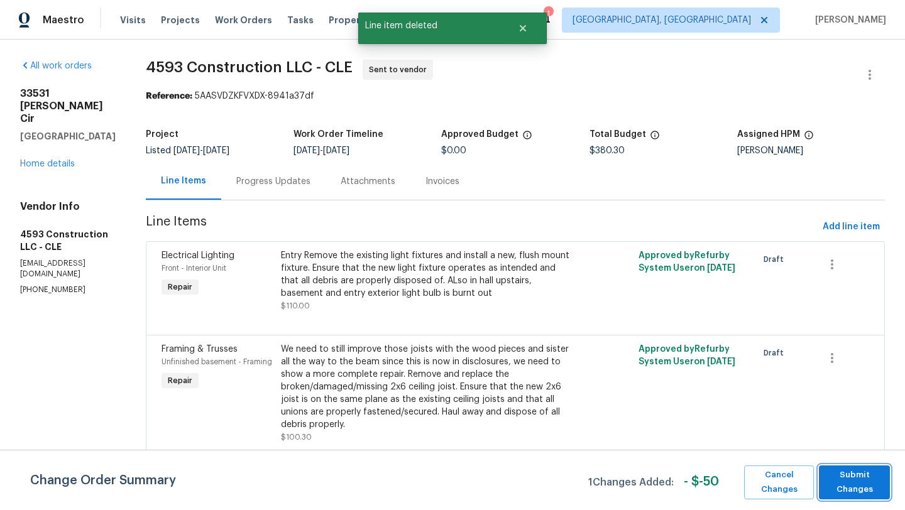
click at [843, 479] on span "Submit Changes" at bounding box center [854, 482] width 58 height 29
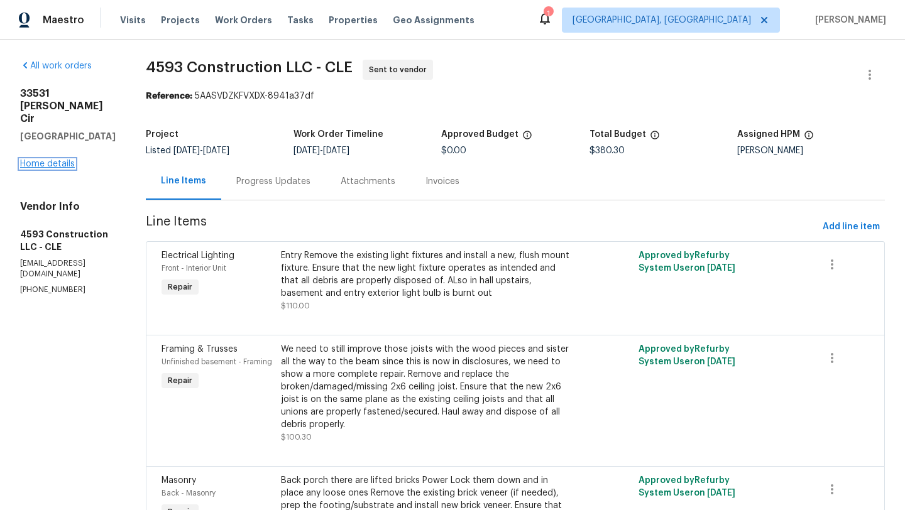
click at [67, 160] on link "Home details" at bounding box center [47, 164] width 55 height 9
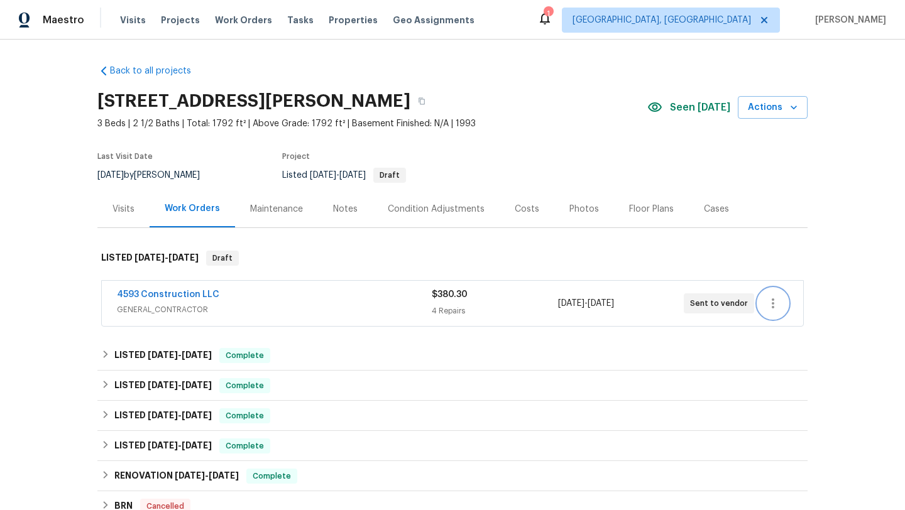
click at [775, 304] on icon "button" at bounding box center [772, 303] width 15 height 15
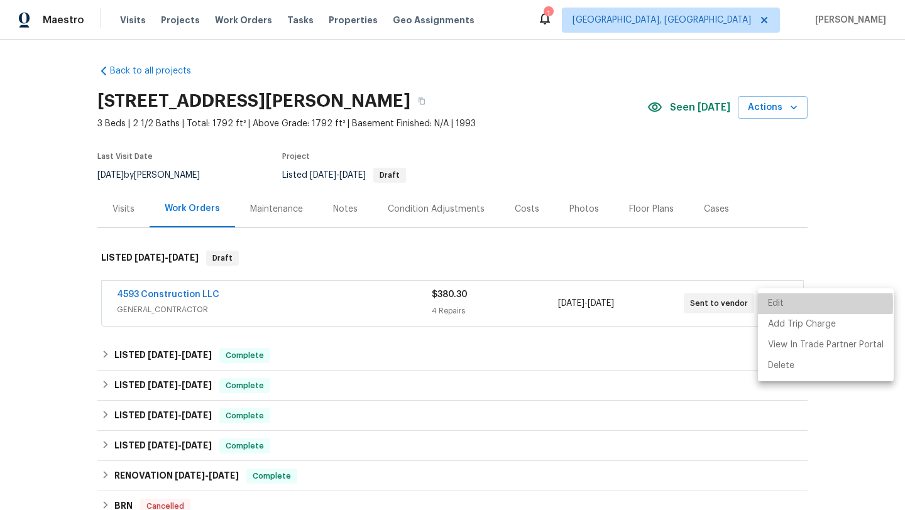
click at [776, 304] on li "Edit" at bounding box center [826, 303] width 136 height 21
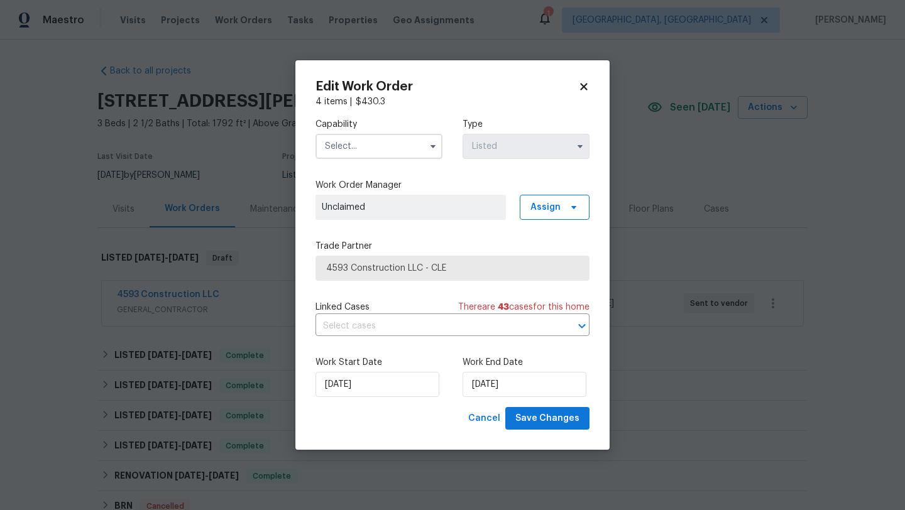
click at [382, 150] on input "text" at bounding box center [378, 146] width 127 height 25
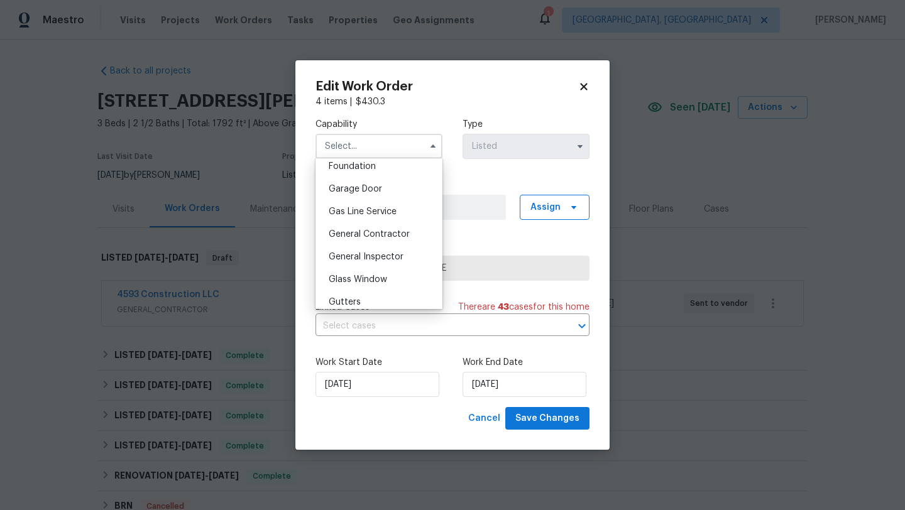
scroll to position [585, 0]
click at [386, 187] on span "General Contractor" at bounding box center [369, 188] width 81 height 9
type input "General Contractor"
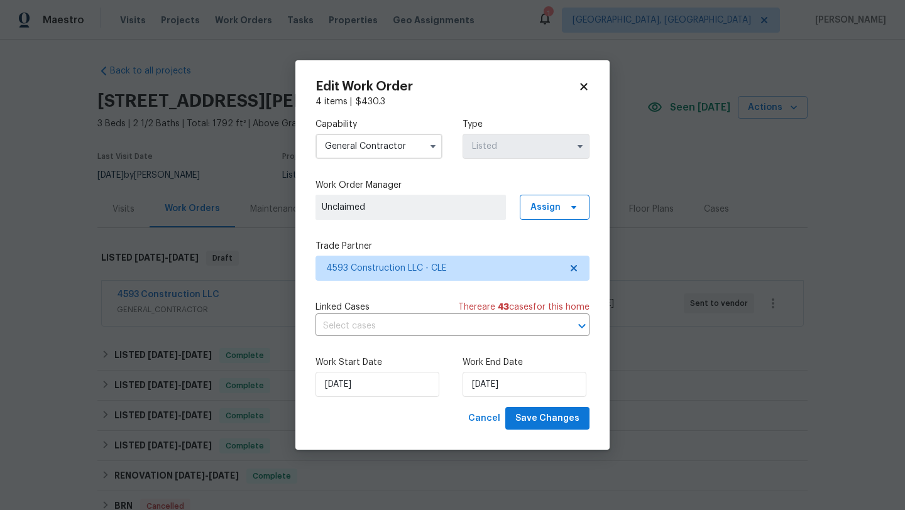
click at [386, 420] on div "Cancel Save Changes" at bounding box center [452, 418] width 274 height 23
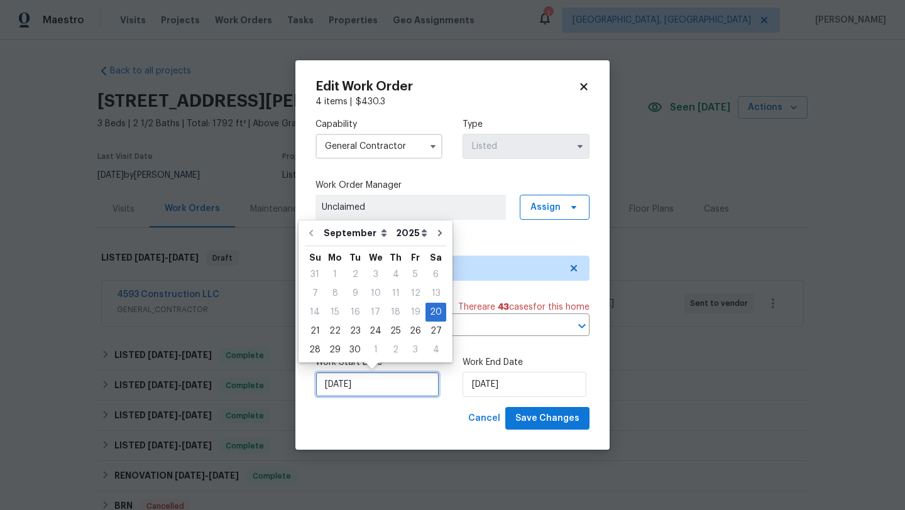
click at [401, 376] on input "9/20/2025" at bounding box center [377, 384] width 124 height 25
click at [330, 348] on div "29" at bounding box center [335, 350] width 20 height 18
type input "9/29/2025"
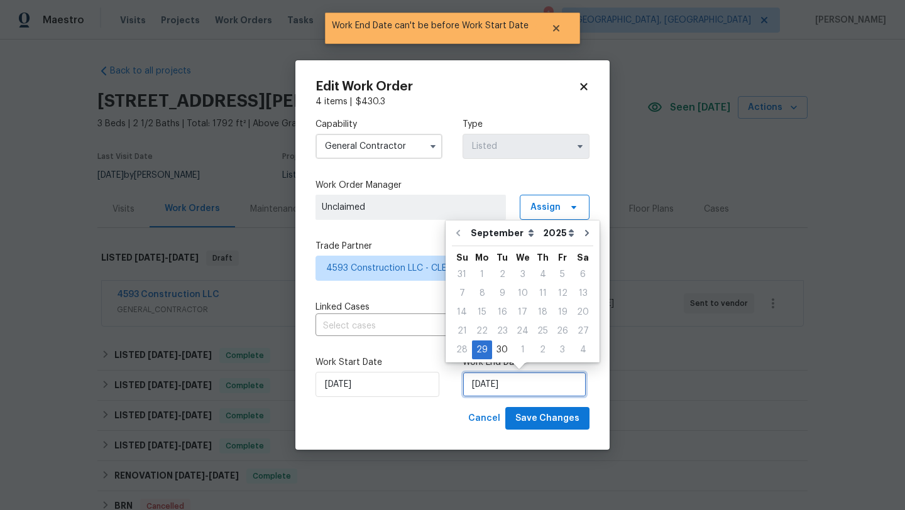
click at [526, 387] on input "9/29/2025" at bounding box center [524, 384] width 124 height 25
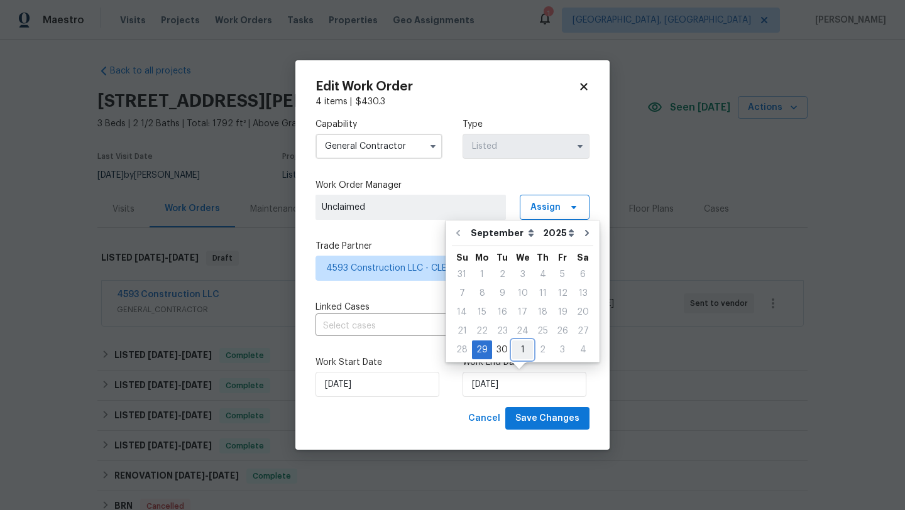
click at [520, 349] on div "1" at bounding box center [522, 350] width 21 height 18
type input "10/1/2025"
select select "9"
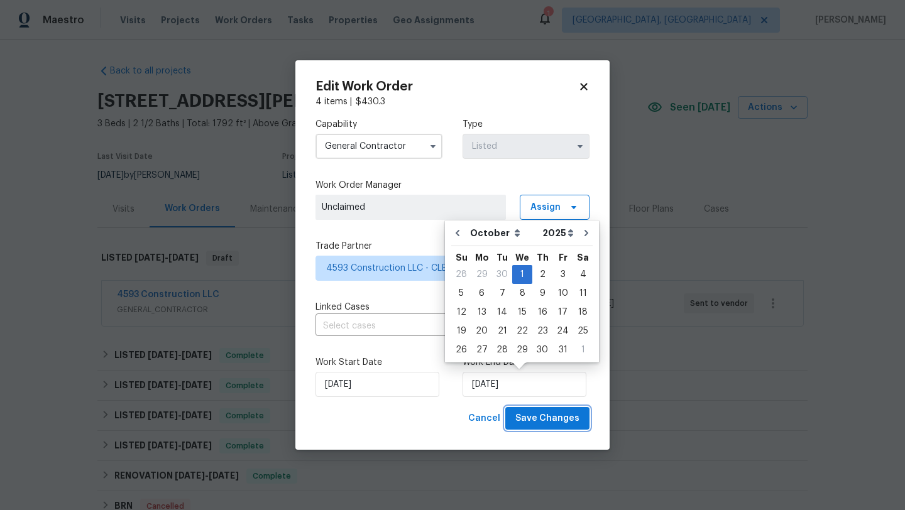
click at [544, 420] on span "Save Changes" at bounding box center [547, 419] width 64 height 16
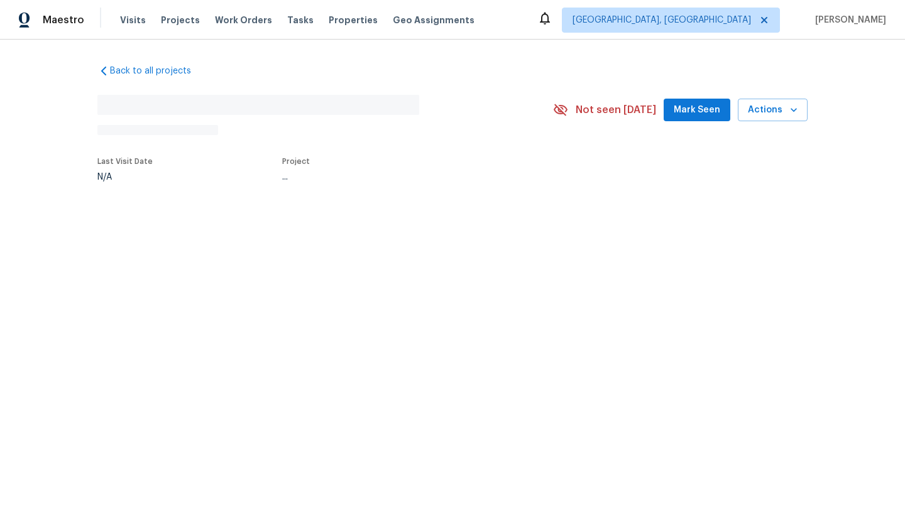
click at [699, 115] on span "Mark Seen" at bounding box center [696, 110] width 46 height 16
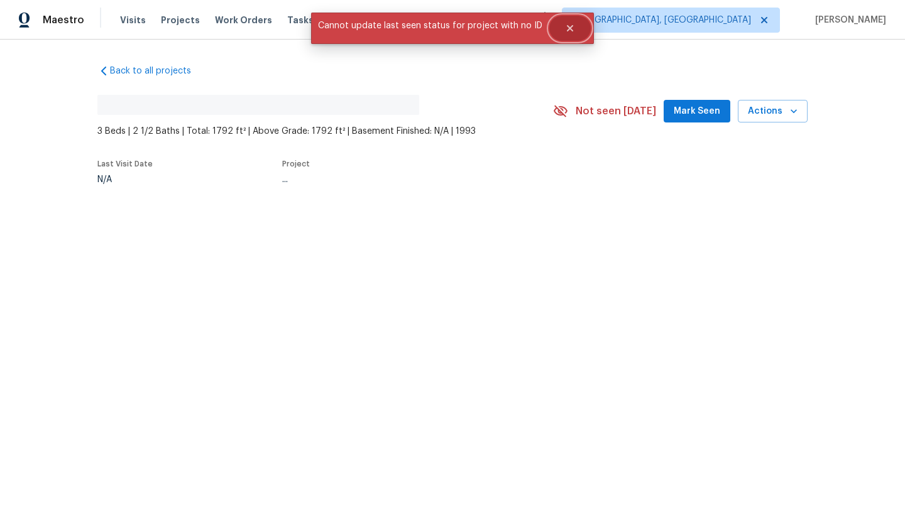
click at [567, 30] on icon "Close" at bounding box center [570, 28] width 6 height 6
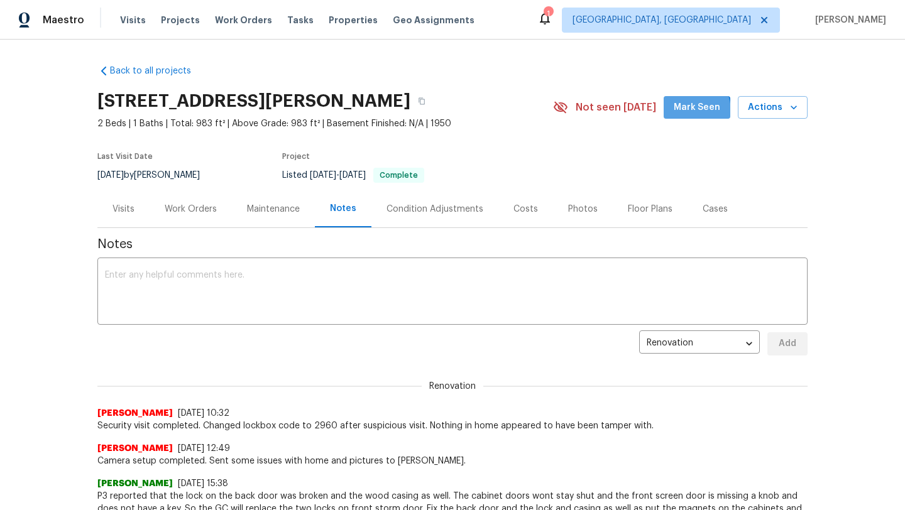
click at [687, 111] on span "Mark Seen" at bounding box center [696, 108] width 46 height 16
click at [186, 207] on div "Work Orders" at bounding box center [191, 209] width 52 height 13
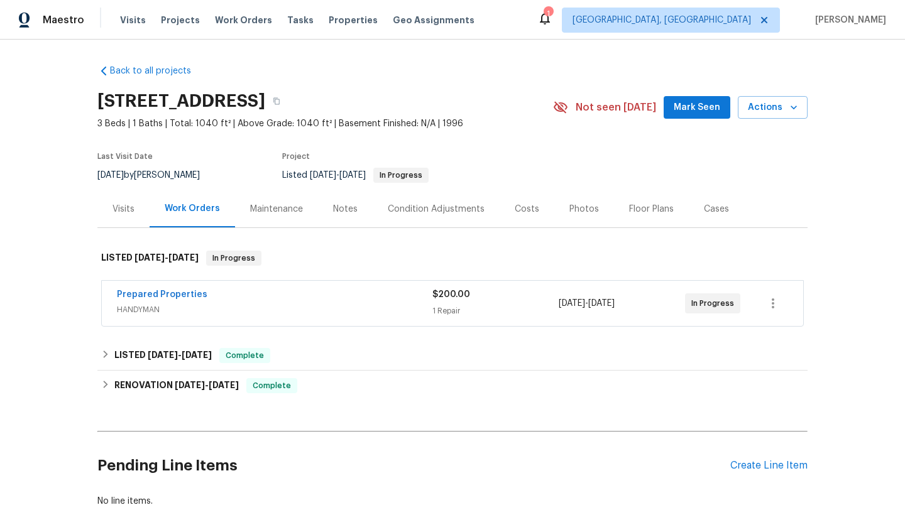
click at [689, 117] on button "Mark Seen" at bounding box center [696, 107] width 67 height 23
click at [691, 120] on div "[STREET_ADDRESS] 3 Beds | 1 Baths | Total: 1040 ft² | Above Grade: 1040 ft² | B…" at bounding box center [452, 107] width 710 height 45
click at [691, 118] on button "Mark Seen" at bounding box center [696, 107] width 67 height 23
click at [653, 149] on section "[STREET_ADDRESS] 3 Beds | 1 Baths | Total: 1040 ft² | Above Grade: 1040 ft² | B…" at bounding box center [452, 138] width 710 height 106
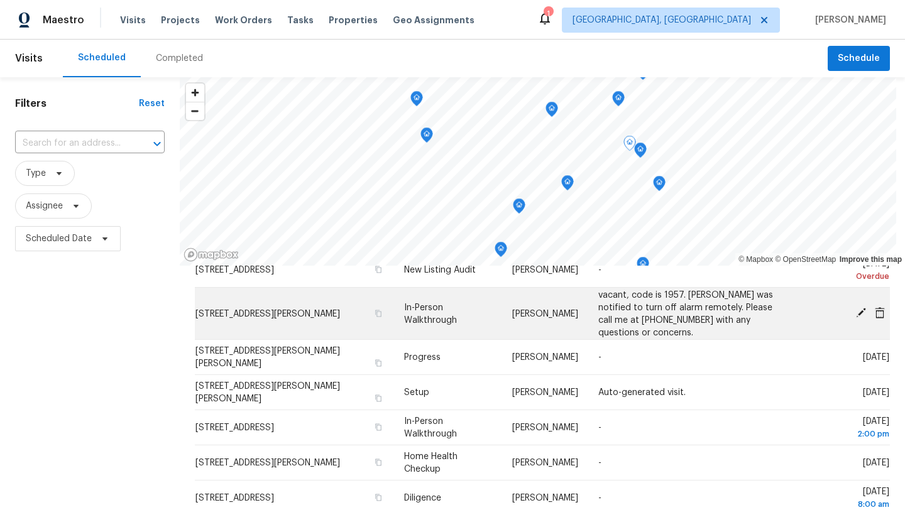
scroll to position [146, 0]
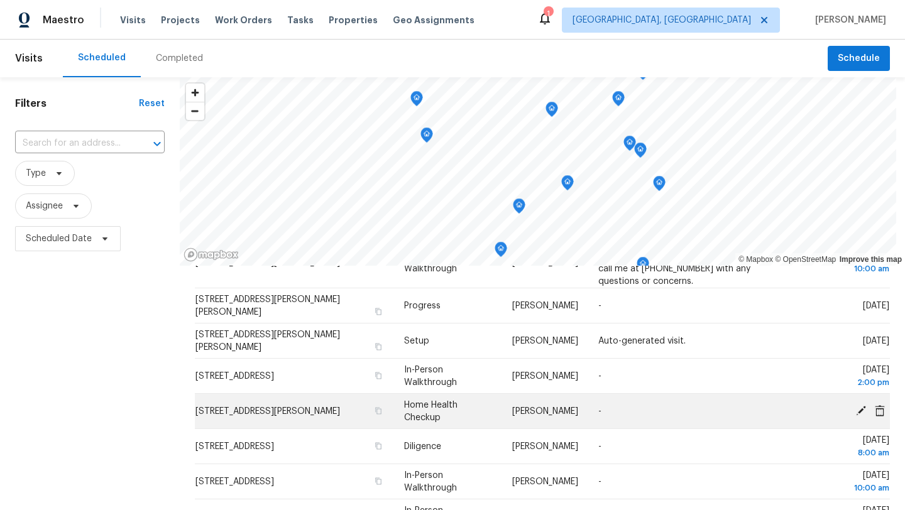
click at [857, 411] on icon at bounding box center [860, 410] width 11 height 11
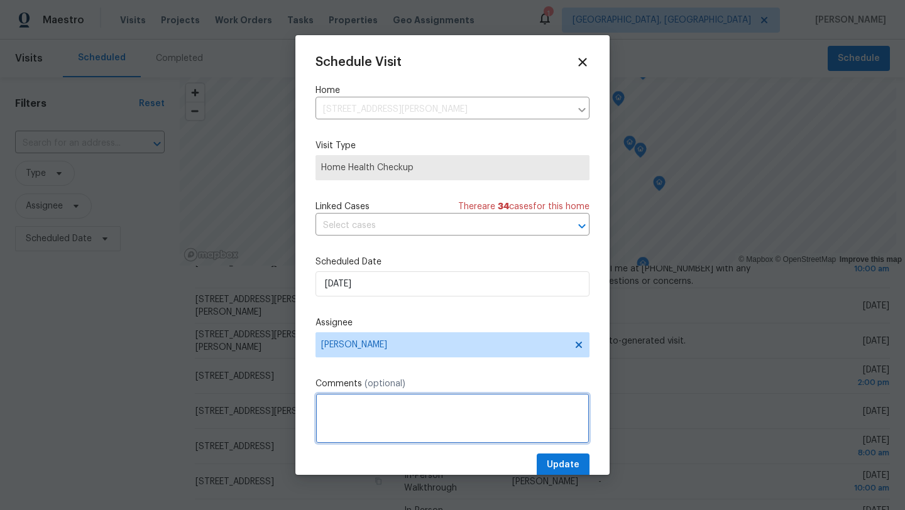
click at [344, 411] on textarea at bounding box center [452, 418] width 274 height 50
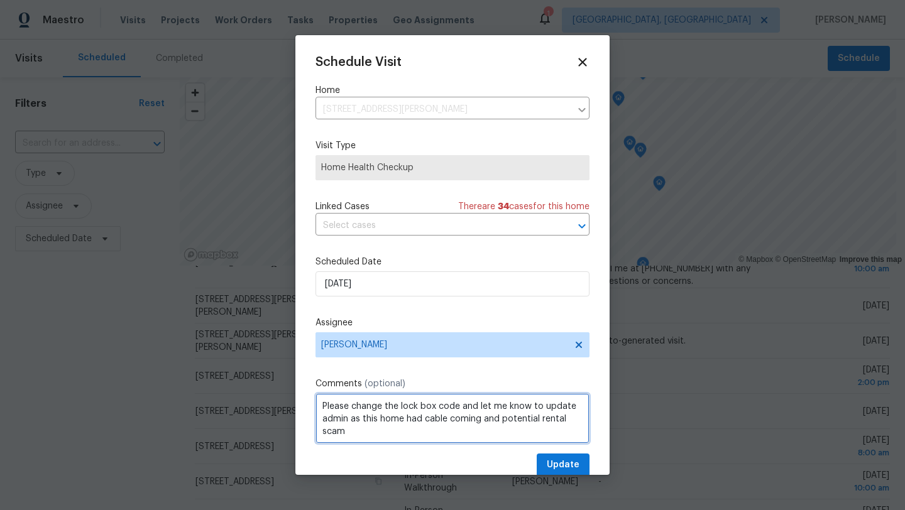
type textarea "Please change the lock box code and let me know to update admin as this home ha…"
click at [556, 465] on span "Update" at bounding box center [563, 465] width 33 height 16
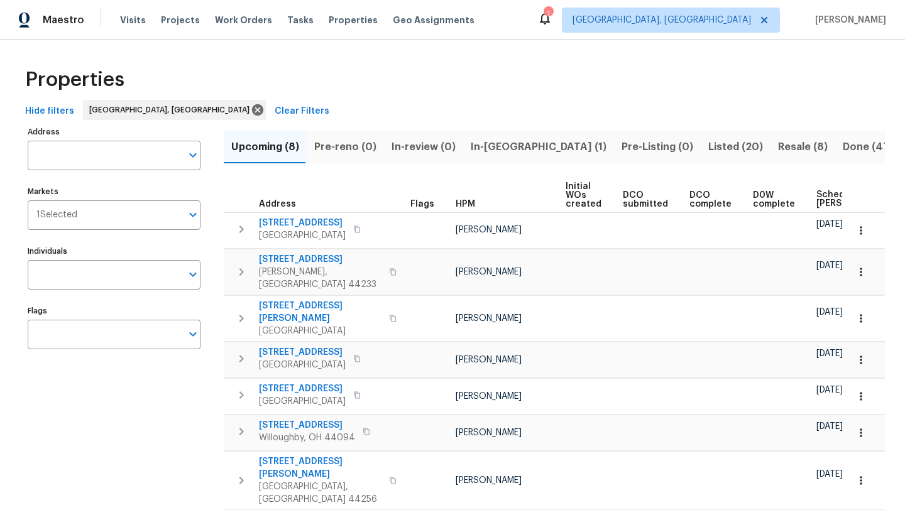
scroll to position [0, 117]
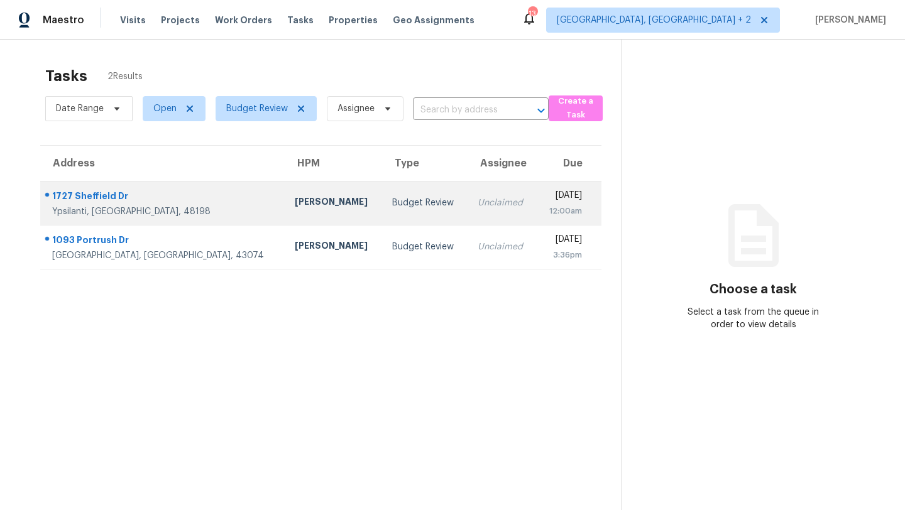
click at [82, 196] on div "1727 Sheffield Dr" at bounding box center [163, 198] width 222 height 16
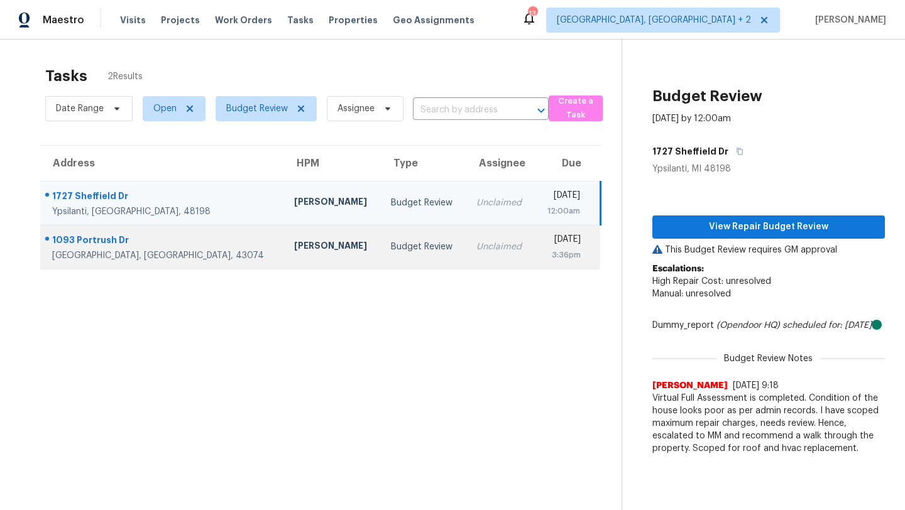
click at [381, 251] on td "Budget Review" at bounding box center [423, 247] width 85 height 44
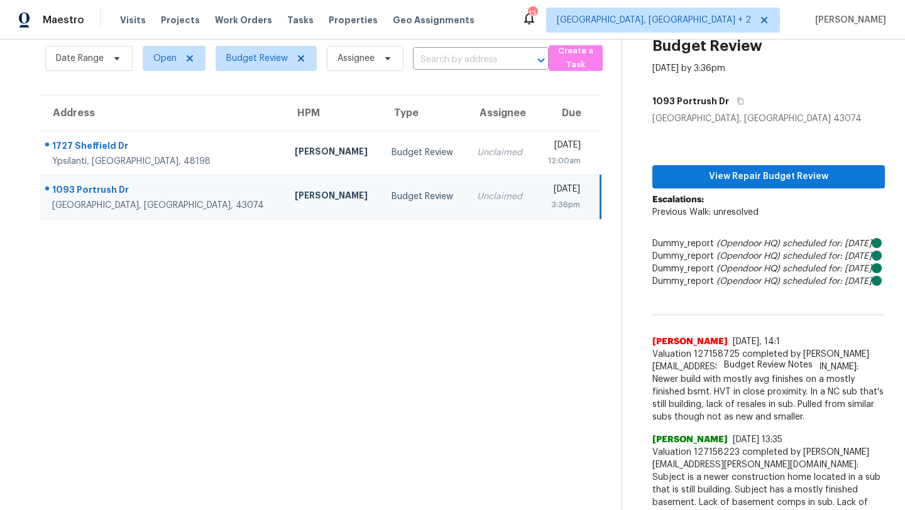
scroll to position [49, 0]
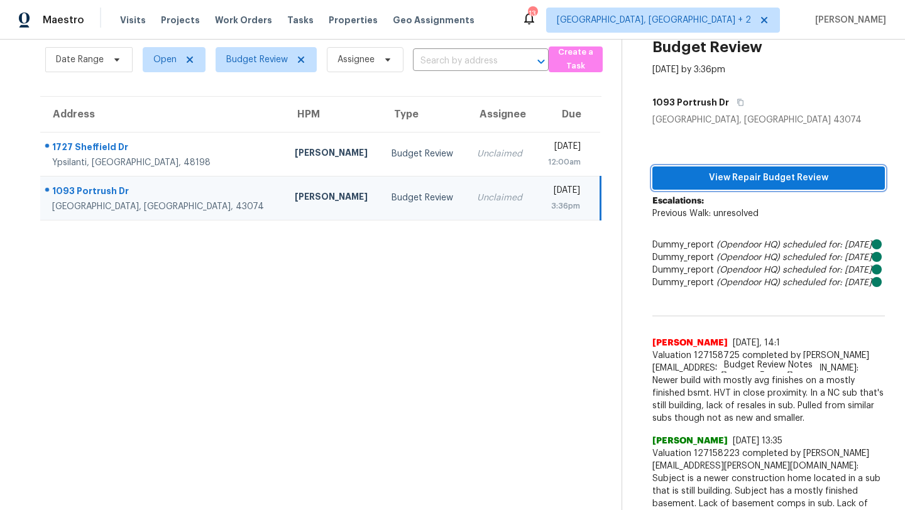
click at [737, 178] on span "View Repair Budget Review" at bounding box center [768, 178] width 212 height 16
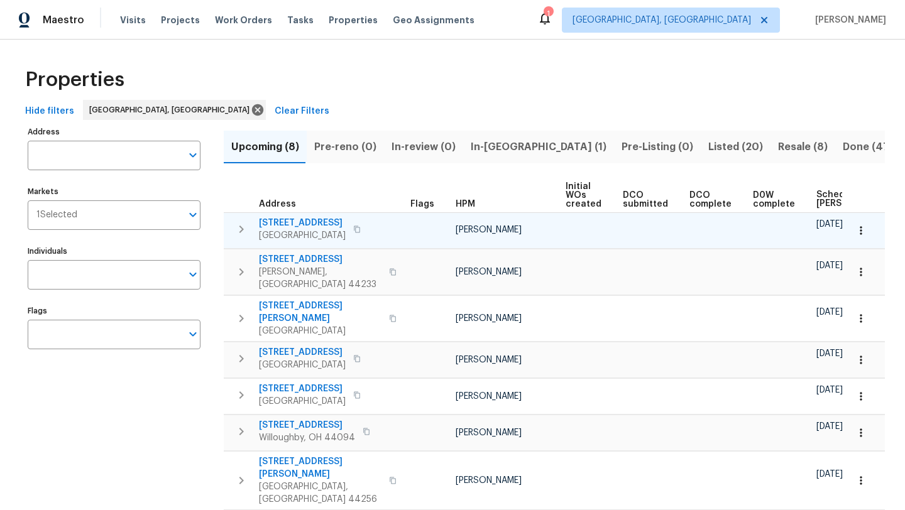
click at [361, 228] on icon "button" at bounding box center [357, 230] width 8 height 8
